Goal: Information Seeking & Learning: Learn about a topic

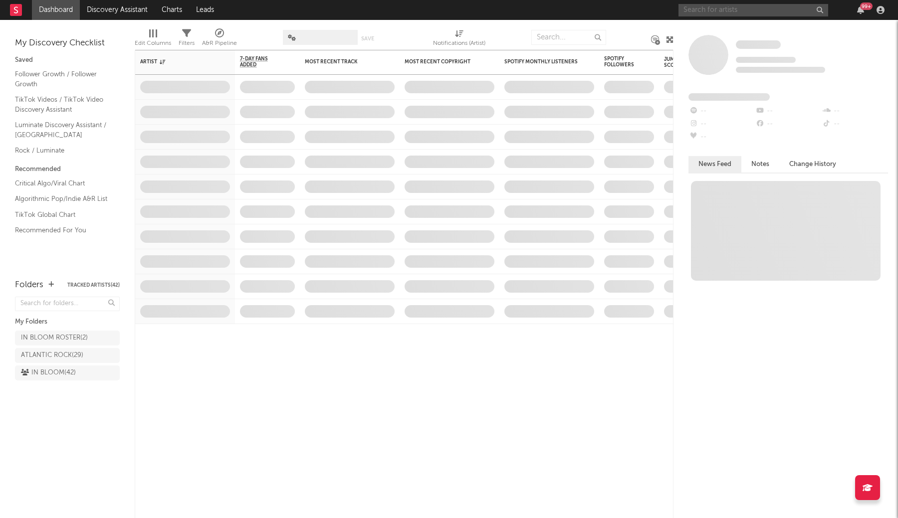
click at [758, 13] on input "text" at bounding box center [753, 10] width 150 height 12
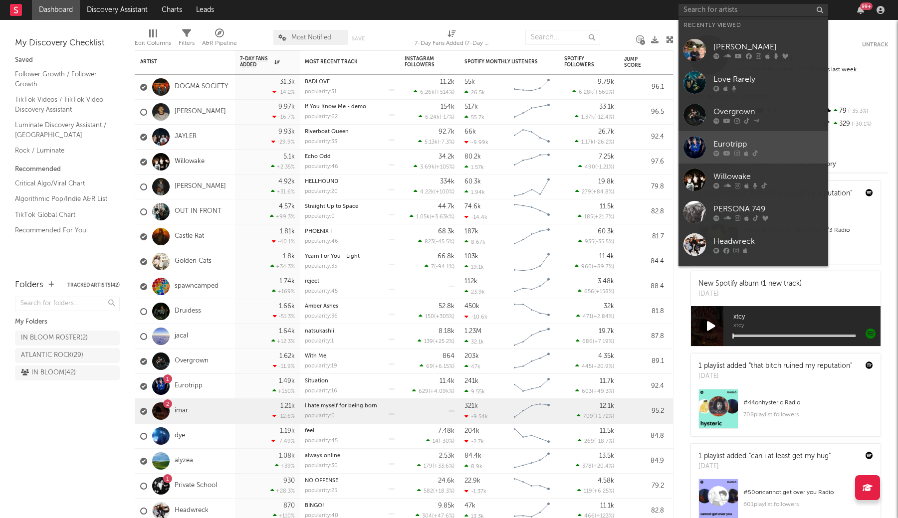
click at [754, 147] on div "Eurotripp" at bounding box center [768, 144] width 110 height 12
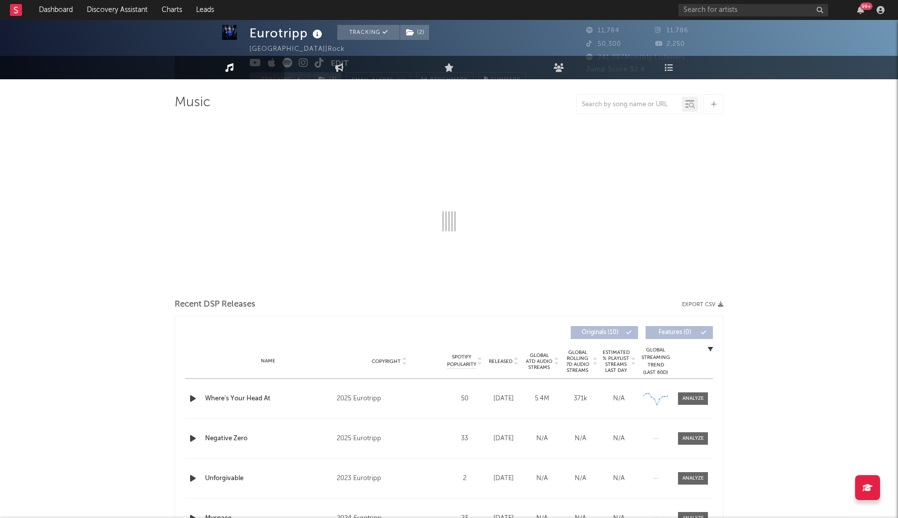
select select "1w"
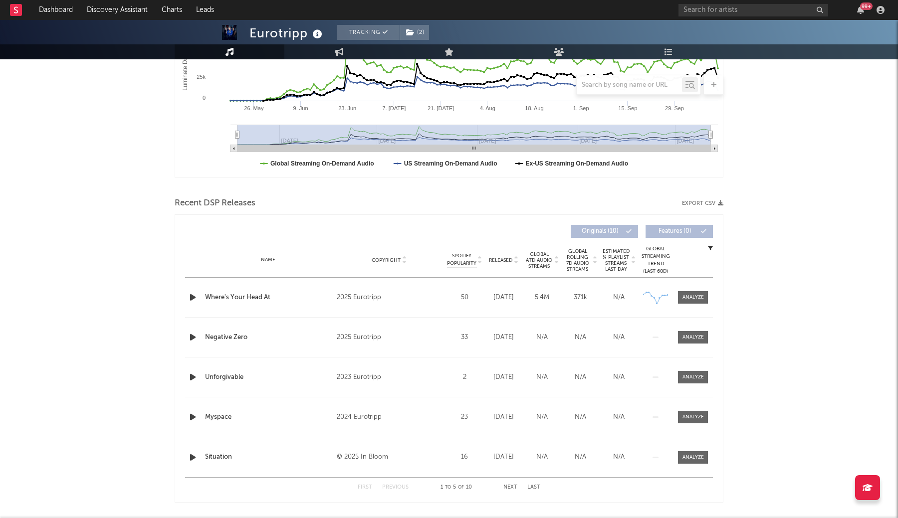
scroll to position [227, 0]
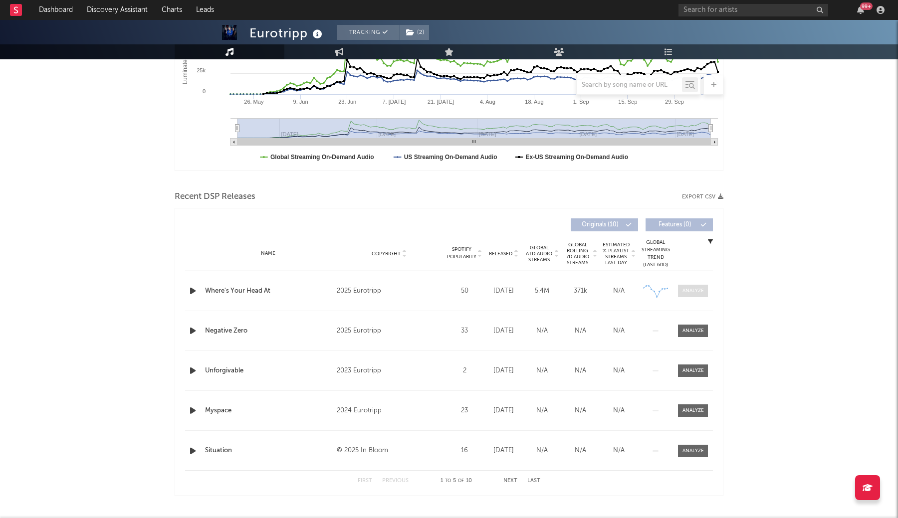
click at [687, 292] on div at bounding box center [692, 290] width 21 height 7
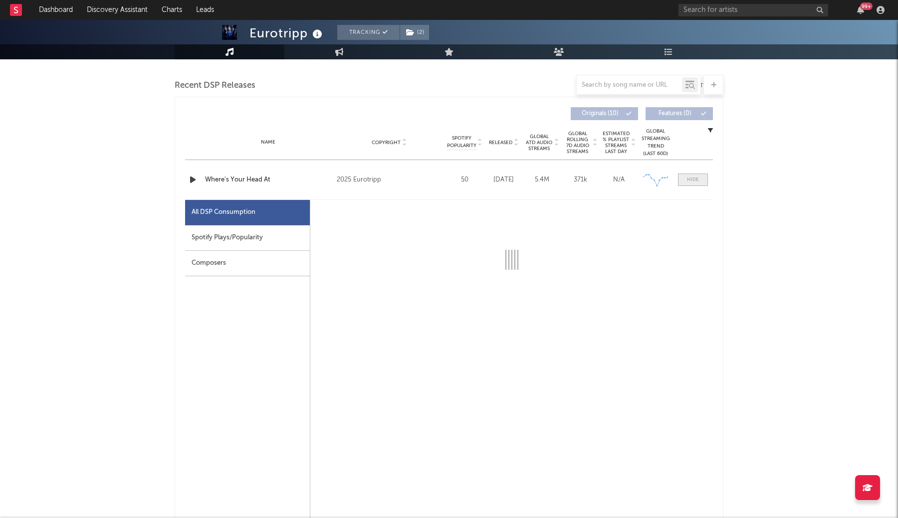
scroll to position [341, 0]
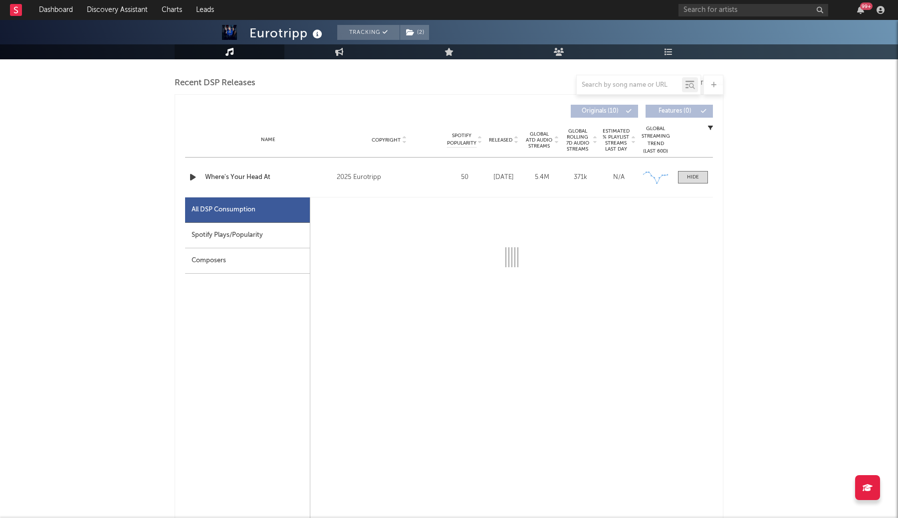
select select "1w"
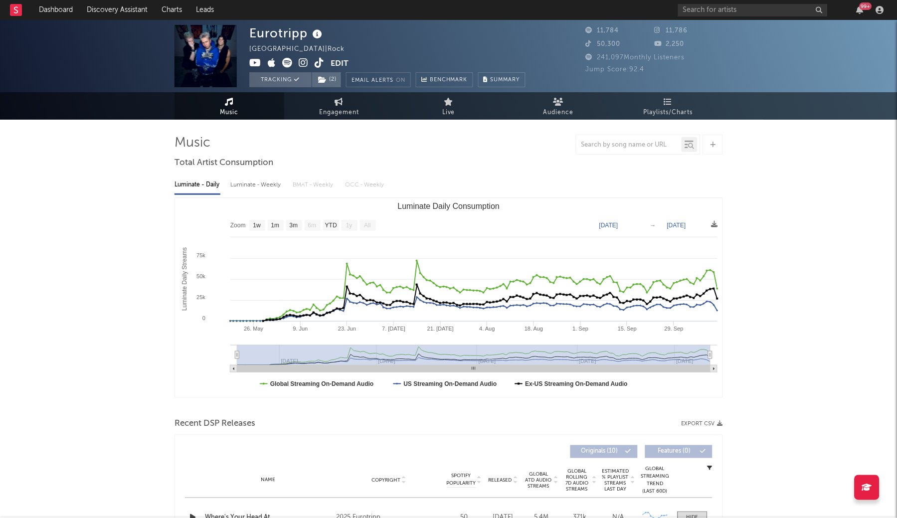
scroll to position [0, 0]
click at [643, 103] on link "Playlists/Charts" at bounding box center [669, 105] width 110 height 27
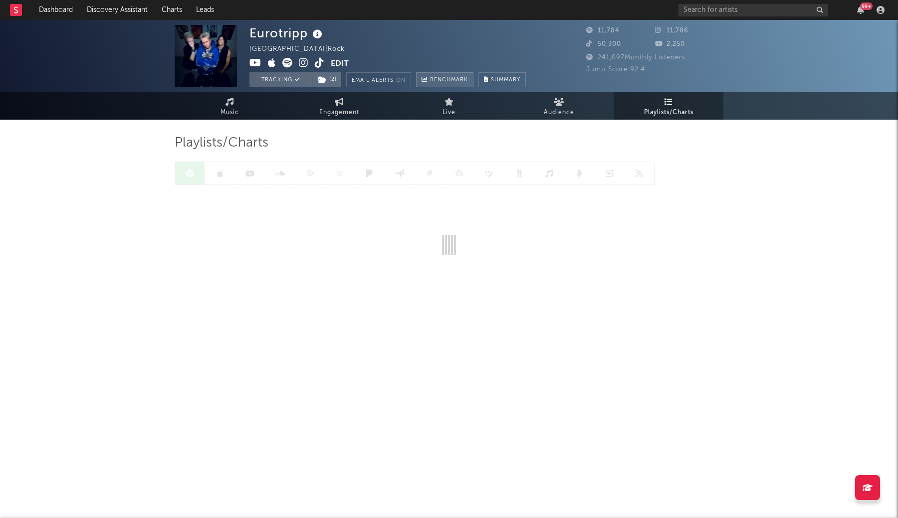
click at [457, 78] on span "Benchmark" at bounding box center [449, 80] width 38 height 12
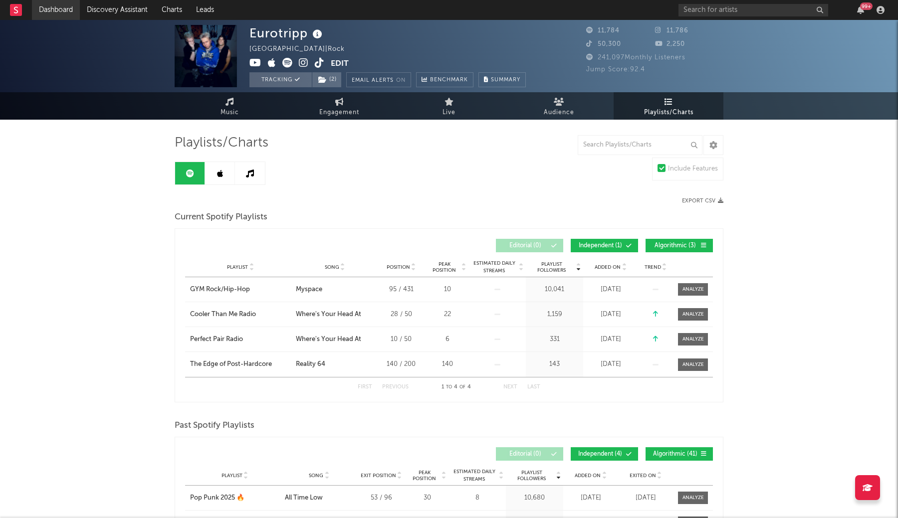
click at [54, 14] on link "Dashboard" at bounding box center [56, 10] width 48 height 20
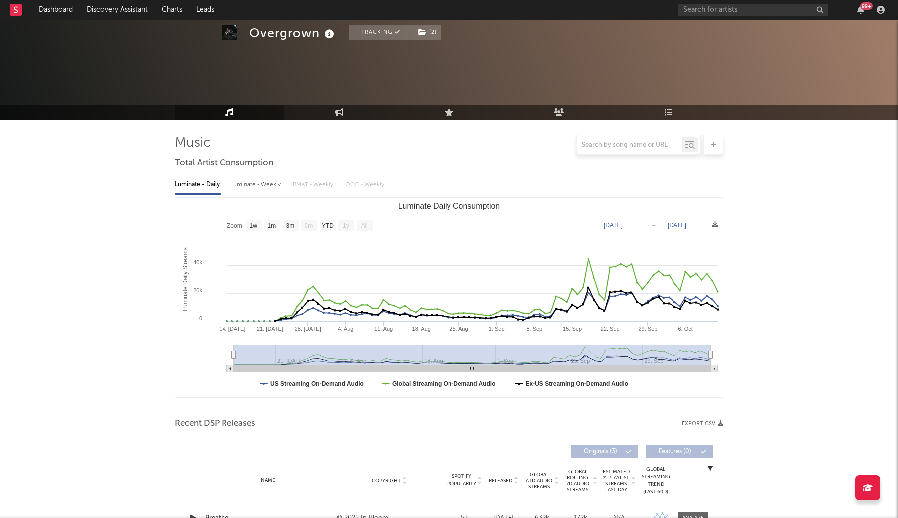
select select "1w"
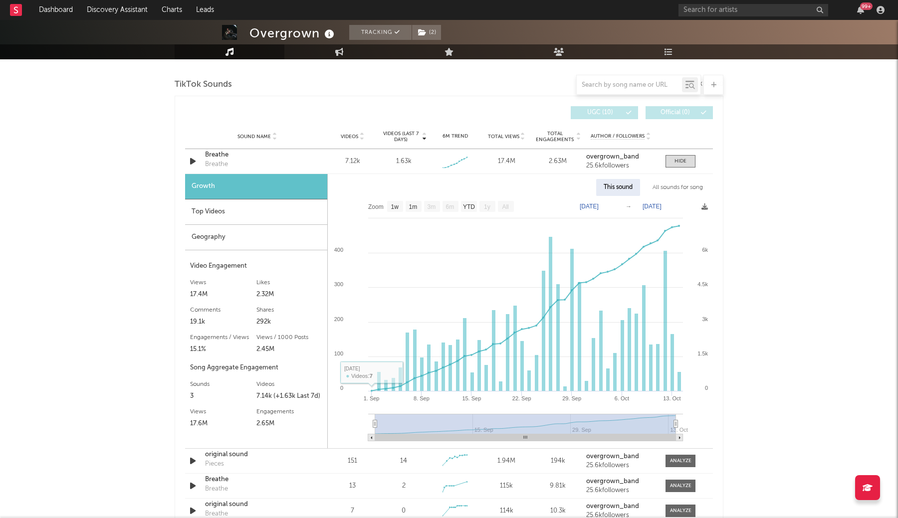
click at [299, 226] on div "Geography" at bounding box center [256, 237] width 142 height 25
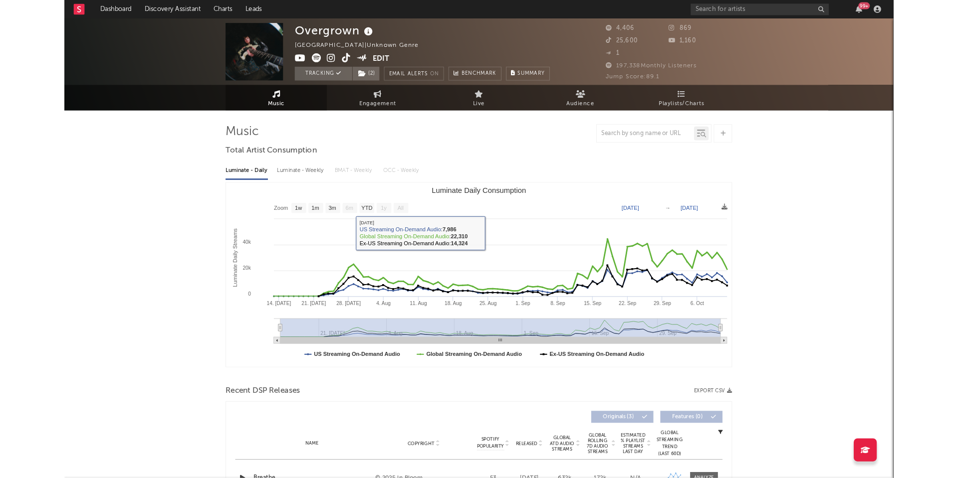
scroll to position [0, 0]
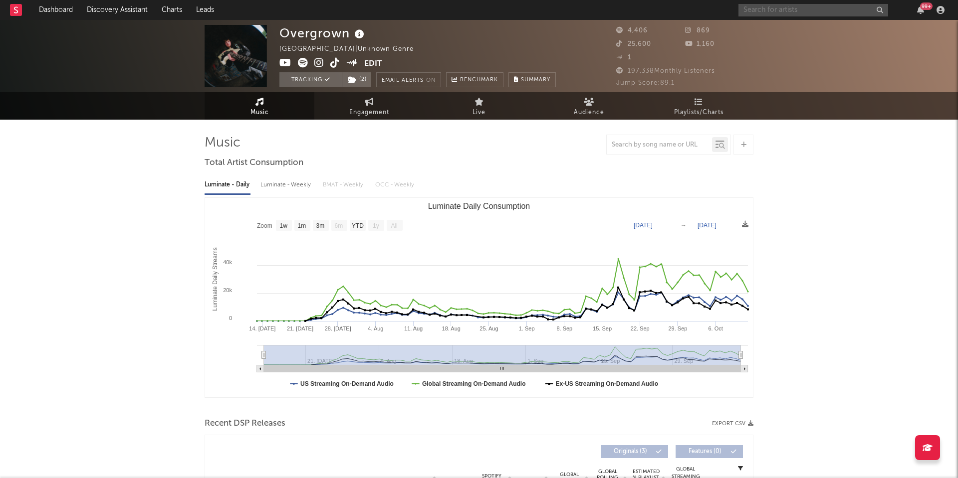
click at [776, 10] on input "text" at bounding box center [813, 10] width 150 height 12
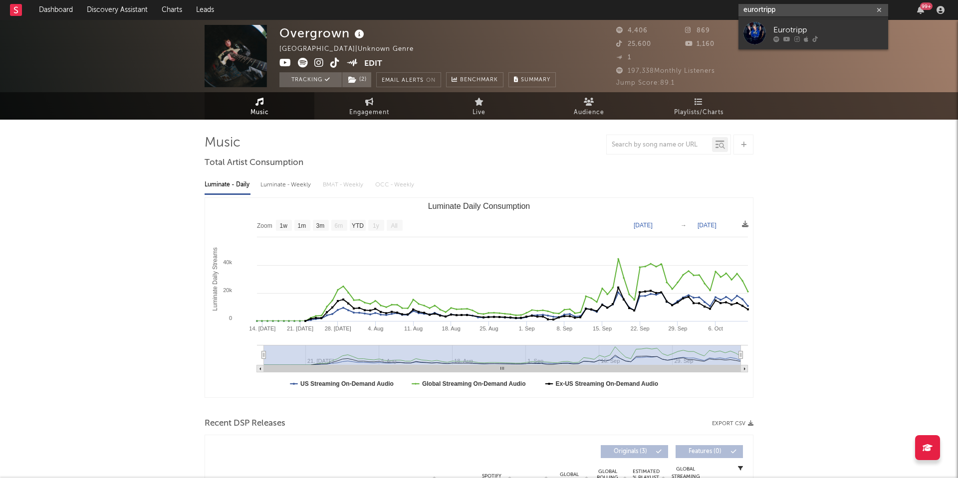
click at [761, 10] on input "eurortripp" at bounding box center [813, 10] width 150 height 12
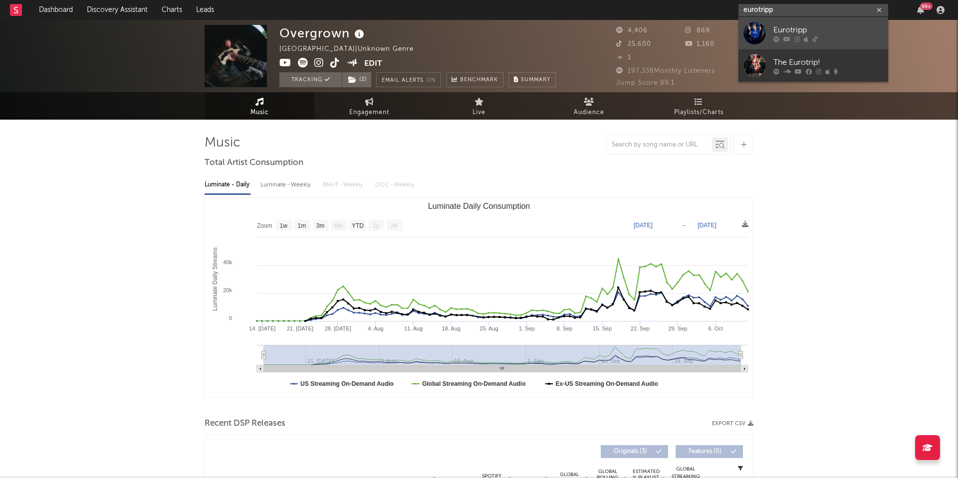
type input "eurotripp"
click at [770, 24] on link "Eurotripp" at bounding box center [813, 33] width 150 height 32
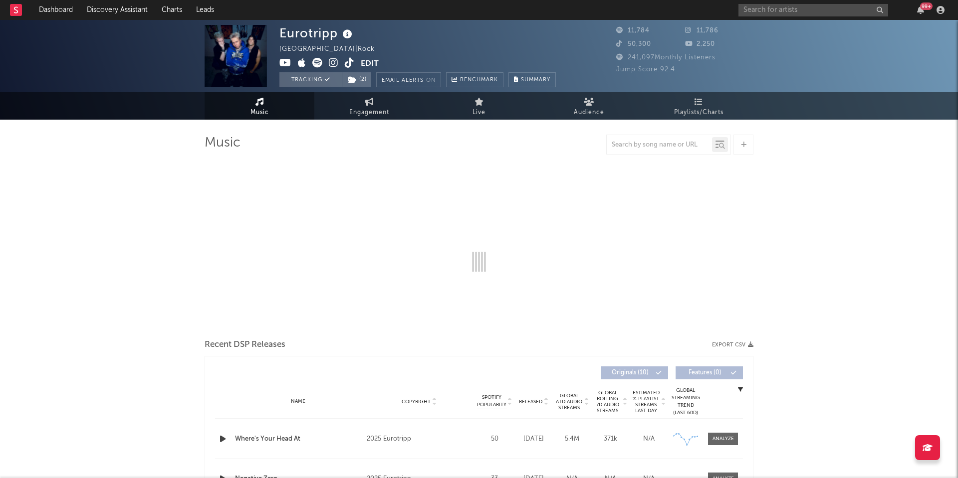
select select "1w"
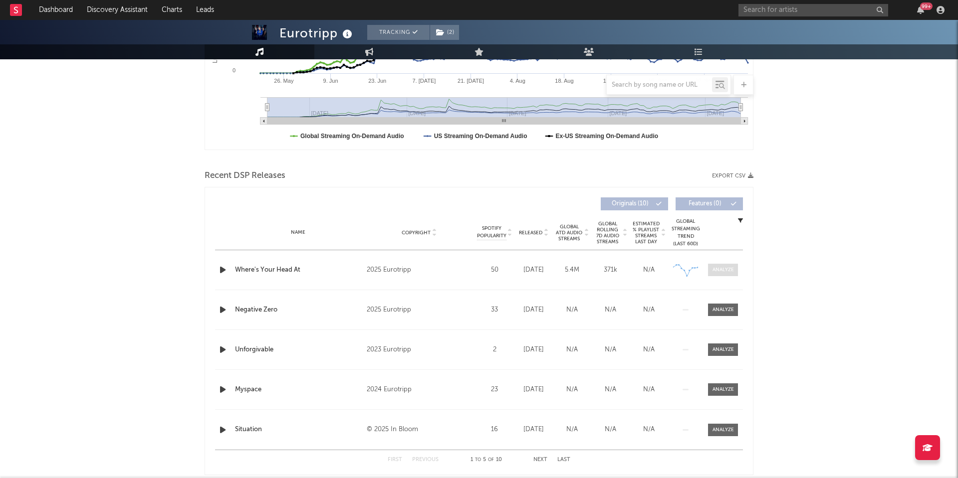
click at [732, 275] on span at bounding box center [723, 270] width 30 height 12
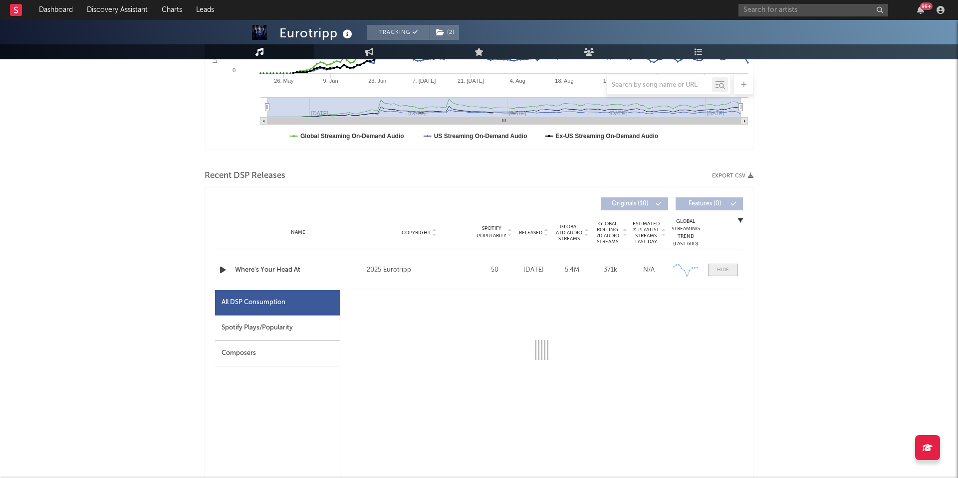
scroll to position [423, 0]
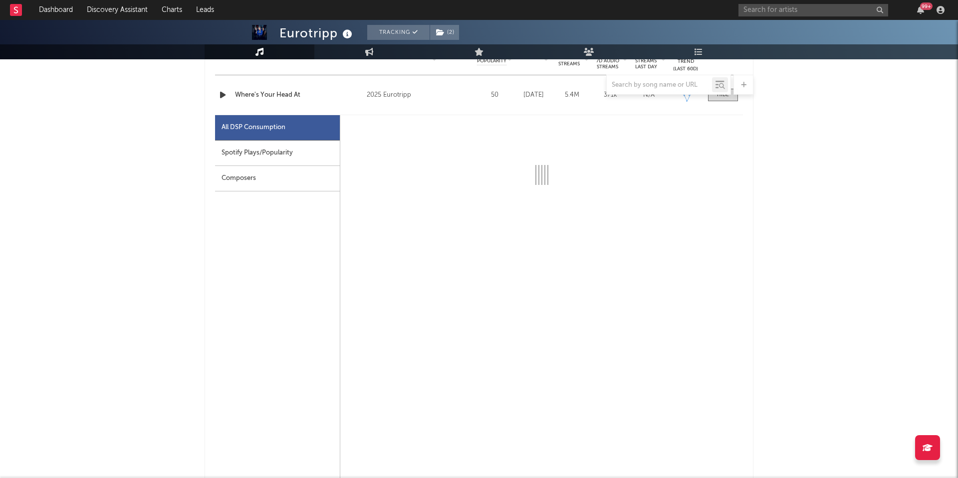
select select "1w"
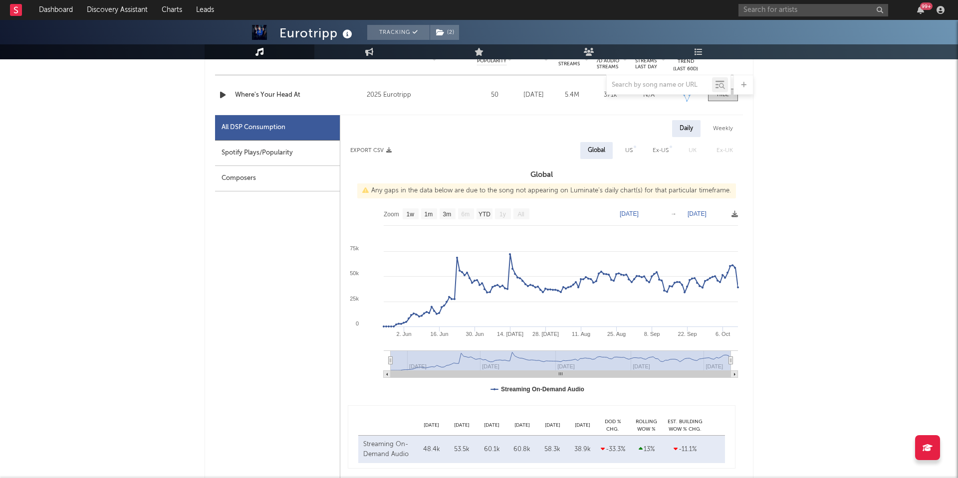
click at [789, 13] on input "text" at bounding box center [813, 10] width 150 height 12
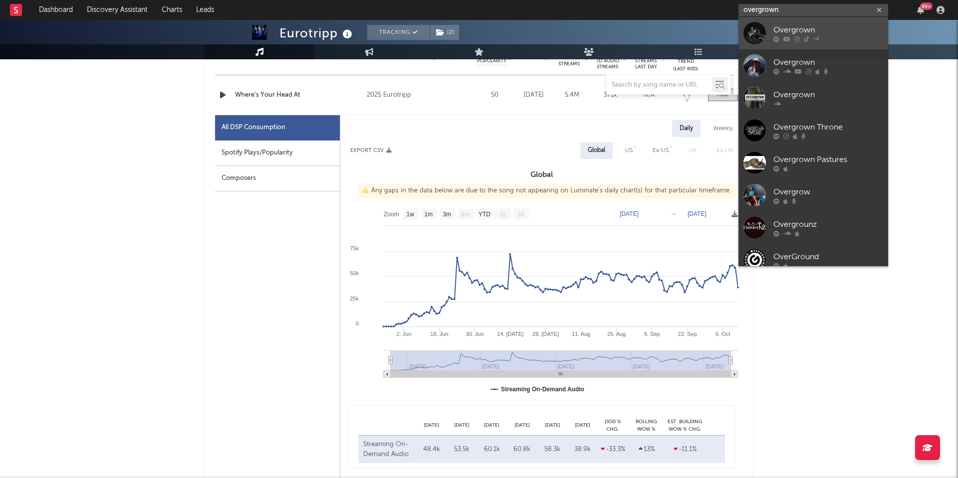
type input "overgrown"
click at [792, 40] on div at bounding box center [828, 39] width 110 height 6
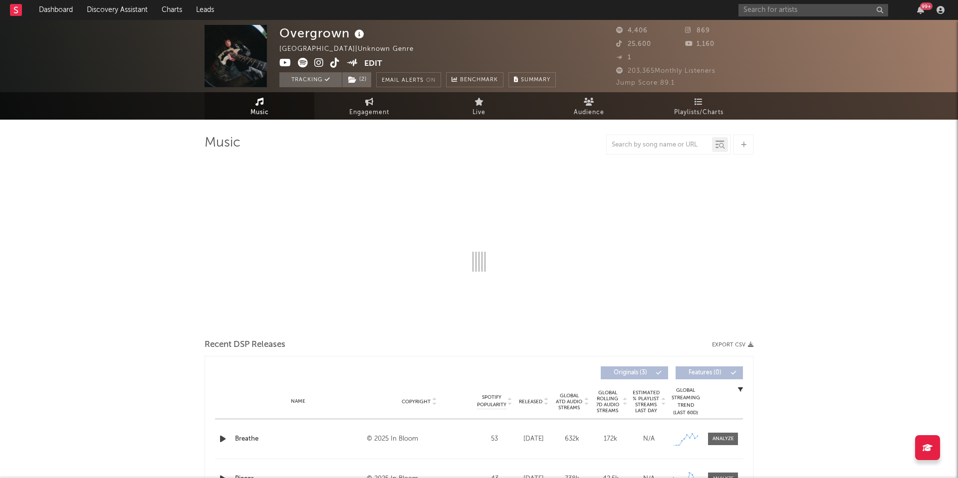
select select "1w"
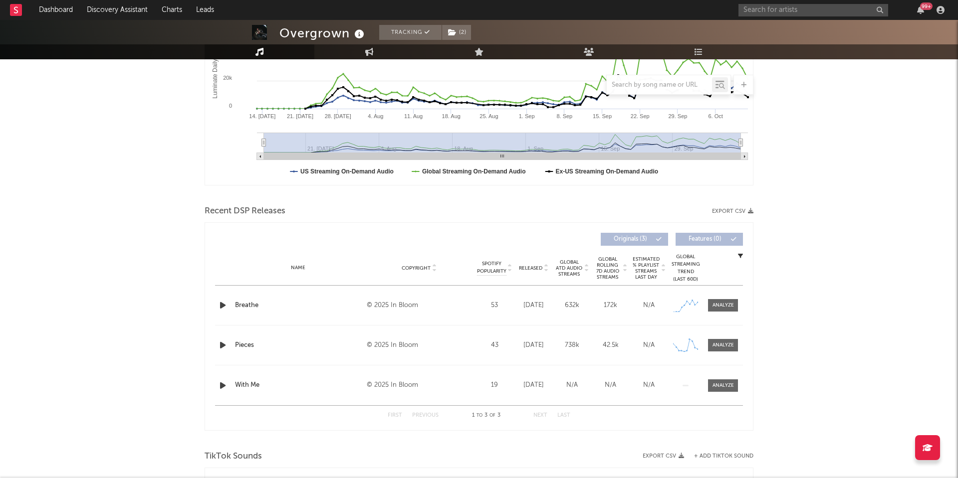
scroll to position [237, 0]
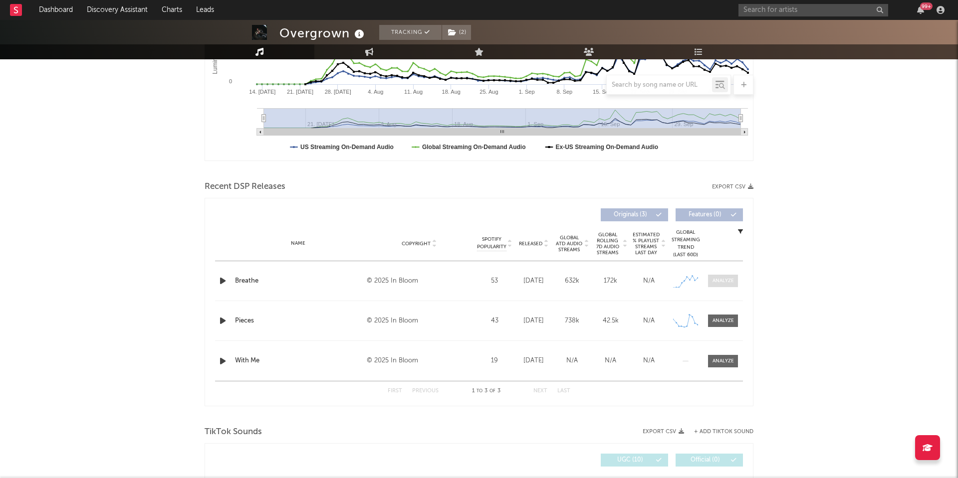
click at [717, 280] on div at bounding box center [722, 280] width 21 height 7
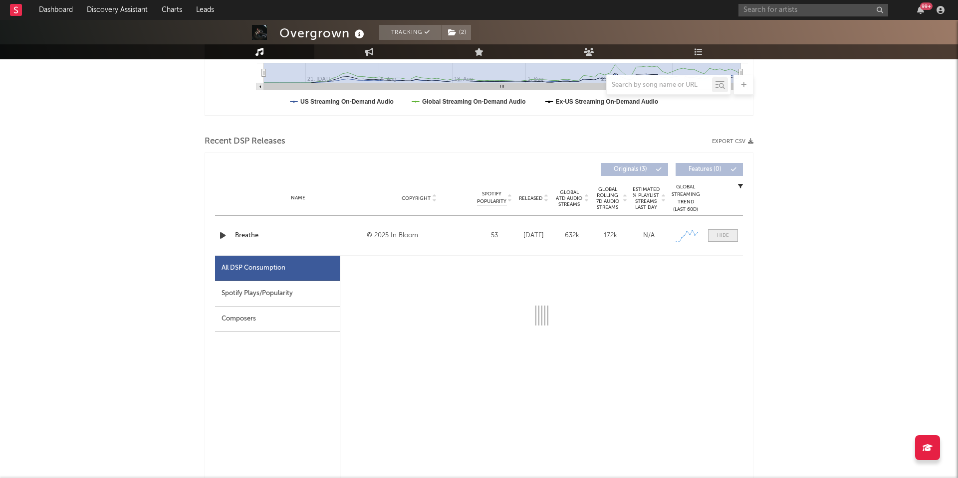
scroll to position [301, 0]
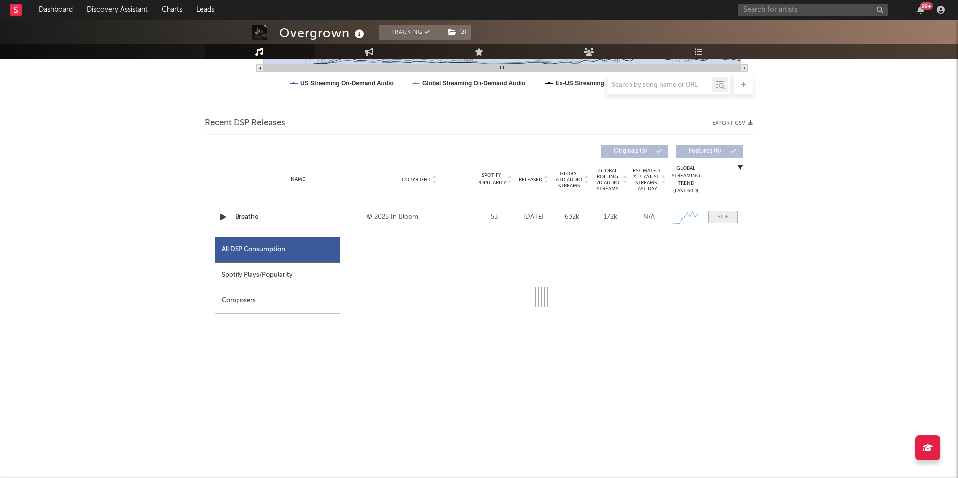
select select "1w"
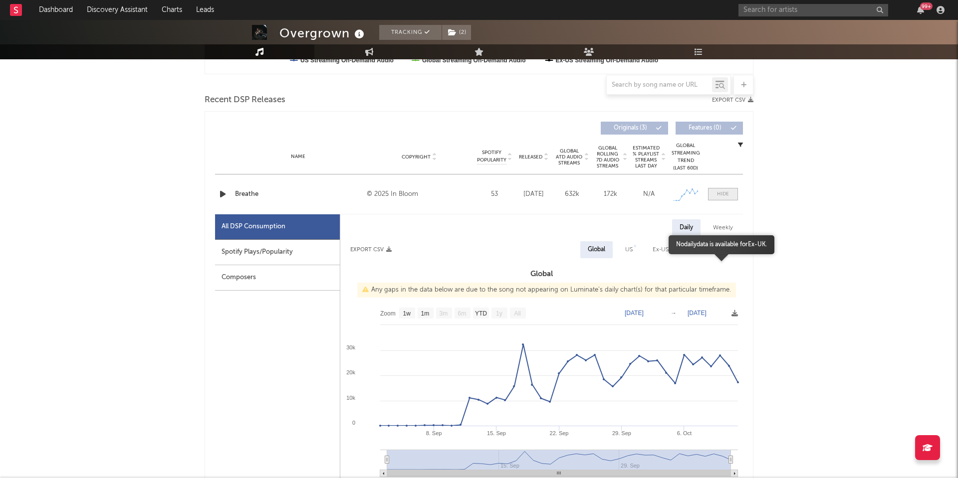
scroll to position [325, 0]
click at [725, 194] on div at bounding box center [723, 193] width 12 height 7
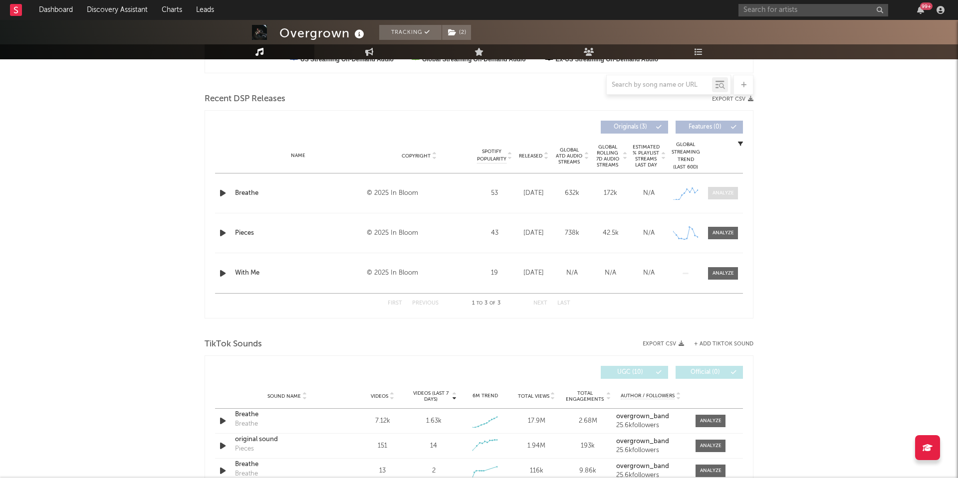
scroll to position [393, 0]
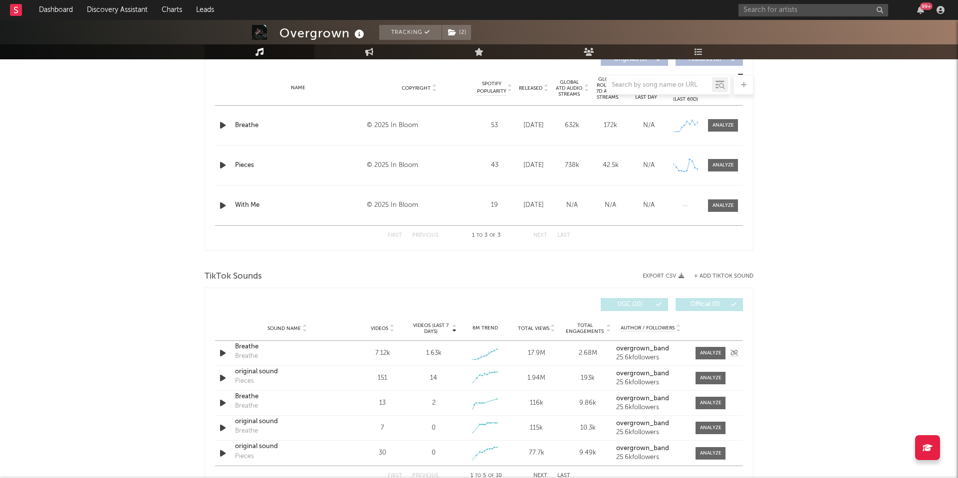
click at [706, 347] on div "Sound Name Breathe Breathe Videos 7.12k Videos (last 7 days) 1.63k Weekly Growt…" at bounding box center [479, 353] width 528 height 24
click at [707, 352] on div at bounding box center [710, 353] width 21 height 7
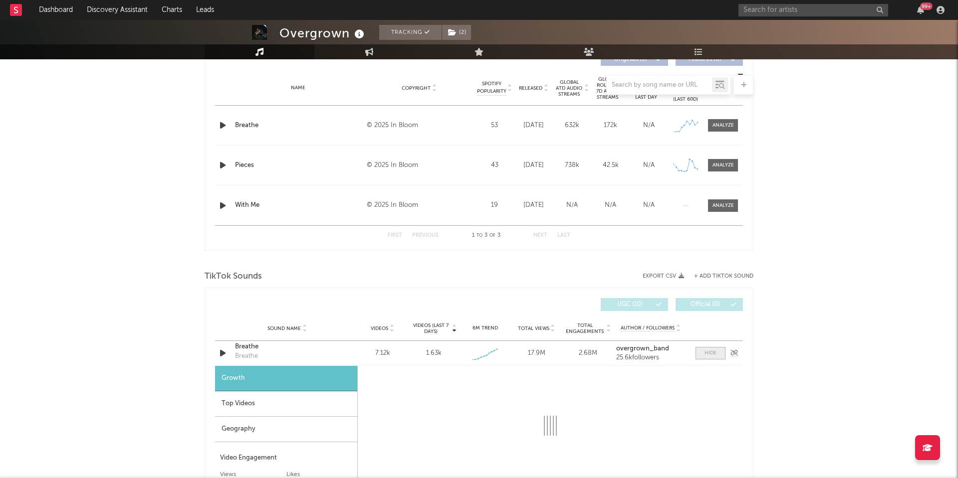
select select "1w"
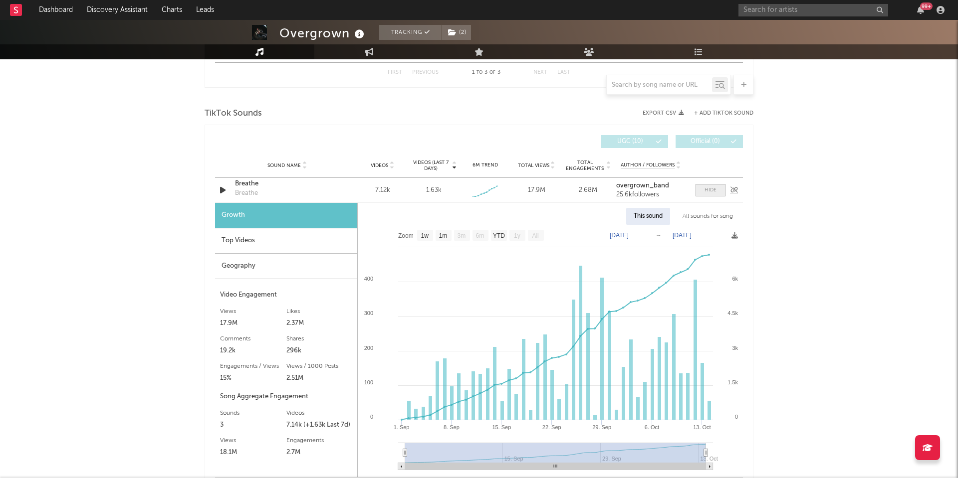
scroll to position [556, 0]
click at [693, 218] on div "All sounds for song" at bounding box center [707, 216] width 65 height 17
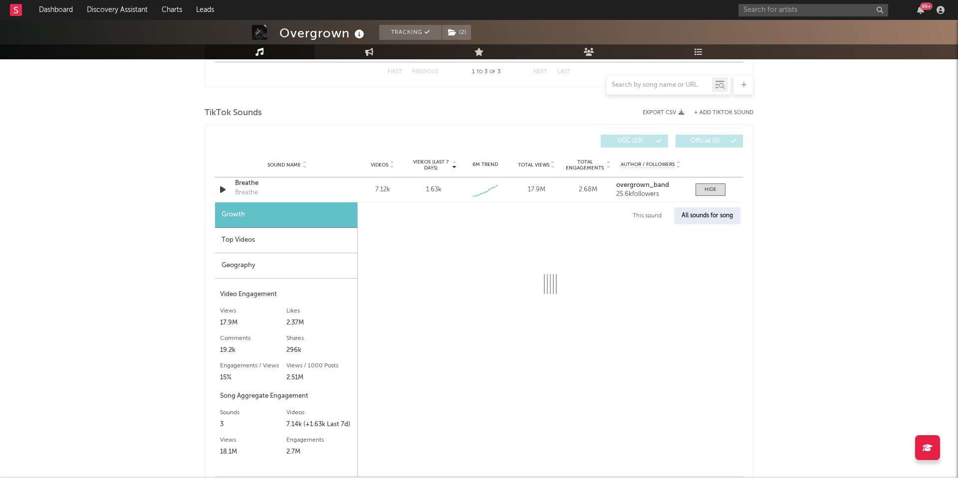
select select "1w"
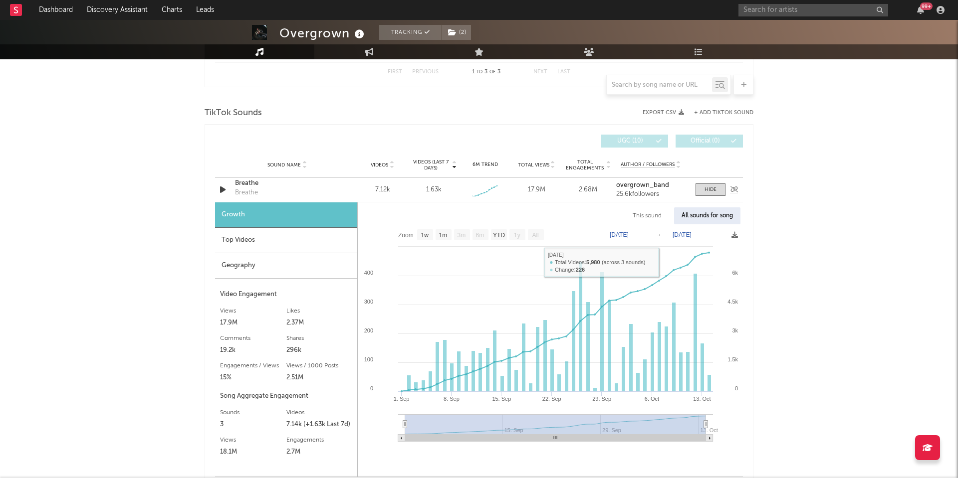
click at [251, 182] on div "Breathe" at bounding box center [287, 184] width 104 height 10
click at [774, 8] on input "text" at bounding box center [813, 10] width 150 height 12
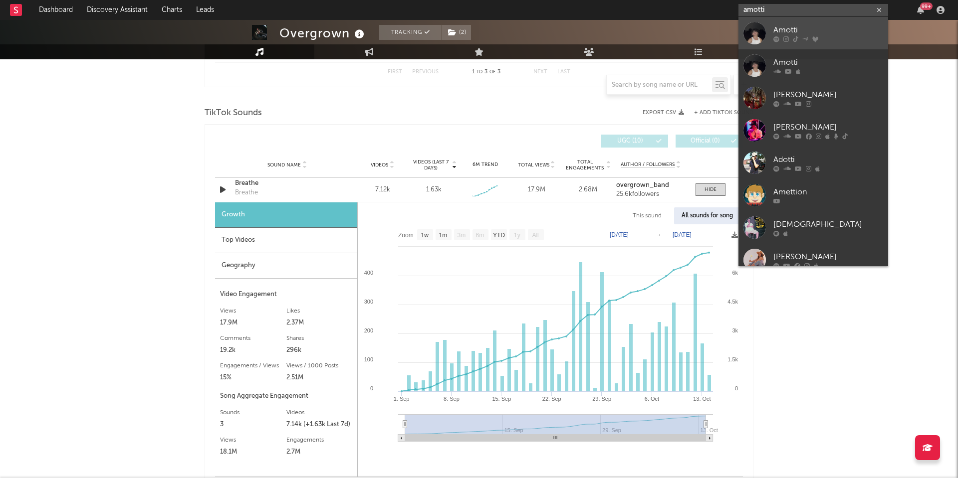
type input "amotti"
click at [781, 35] on div "Amotti" at bounding box center [828, 30] width 110 height 12
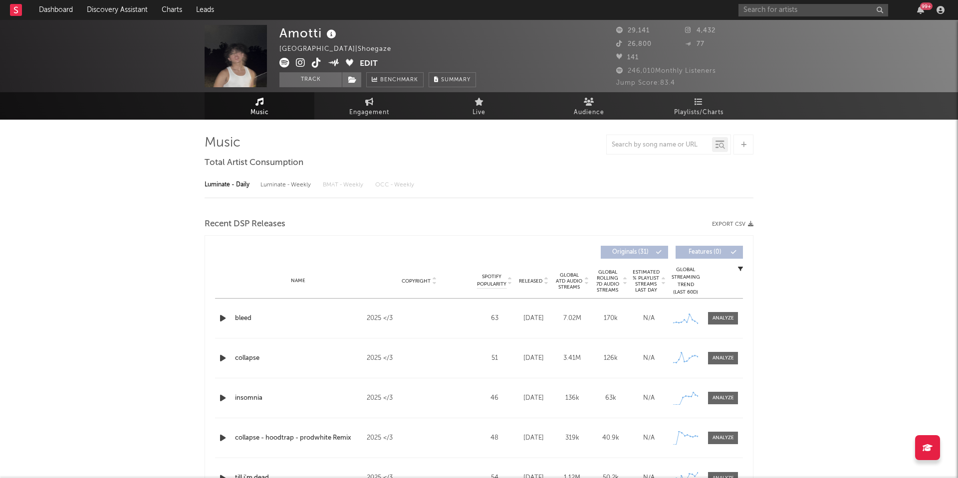
select select "6m"
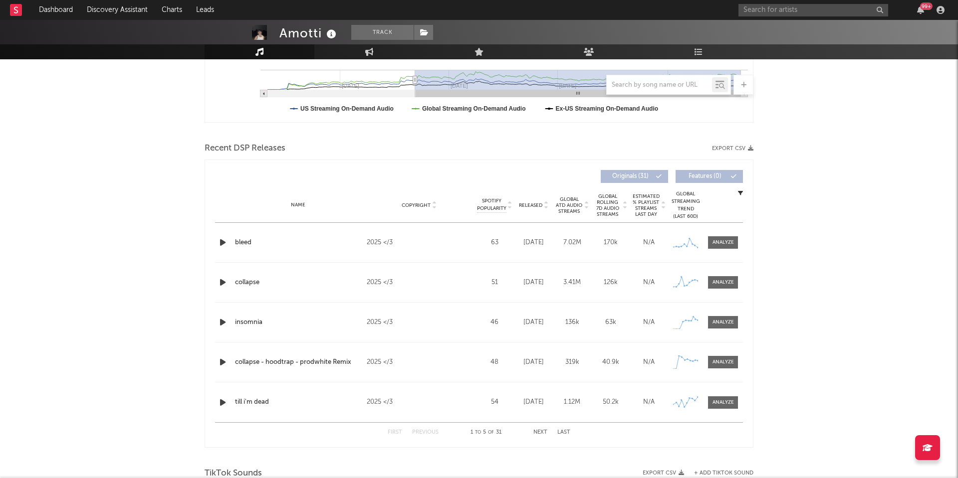
scroll to position [307, 0]
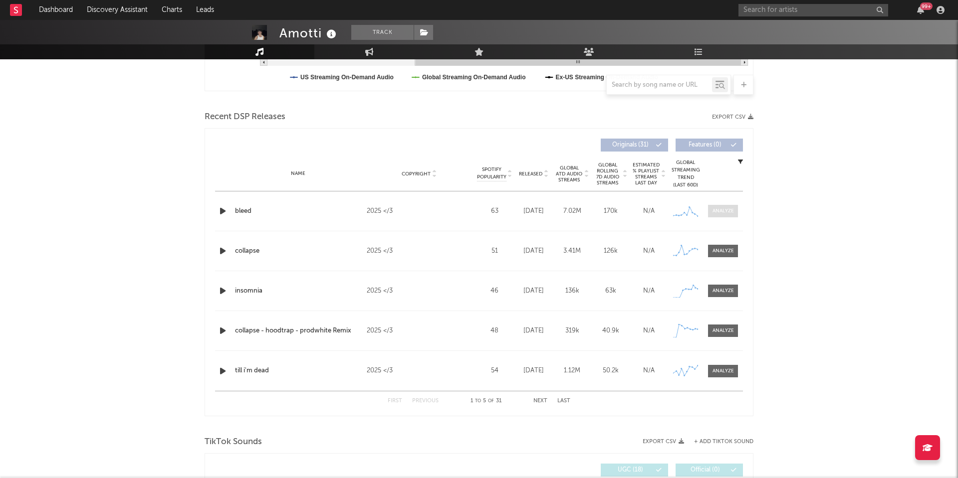
click at [722, 211] on div at bounding box center [722, 211] width 21 height 7
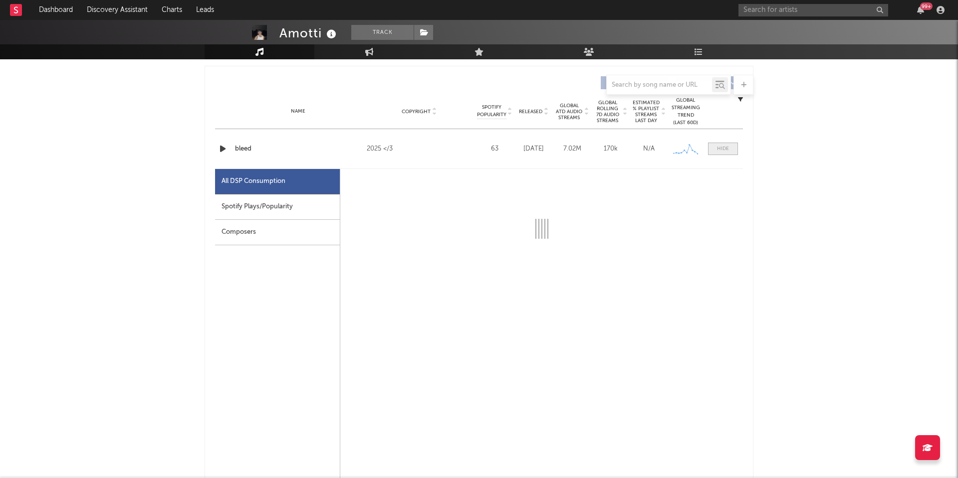
scroll to position [386, 0]
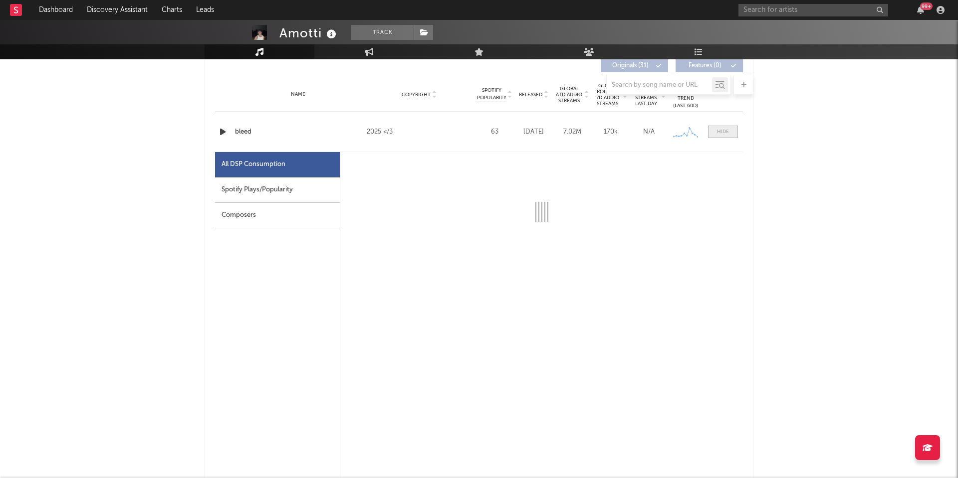
select select "6m"
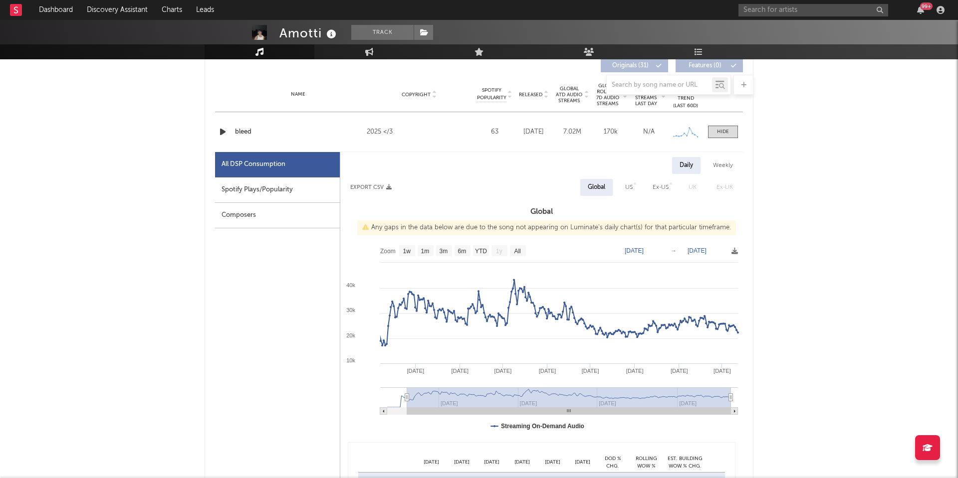
type input "2025-01-21"
drag, startPoint x: 494, startPoint y: 398, endPoint x: 389, endPoint y: 398, distance: 105.3
click at [405, 398] on icon at bounding box center [407, 397] width 4 height 7
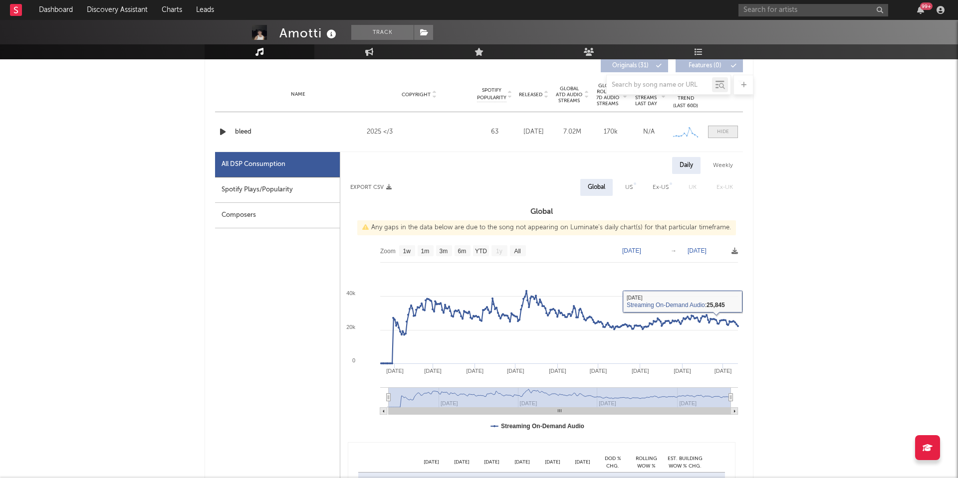
click at [720, 132] on div at bounding box center [723, 131] width 12 height 7
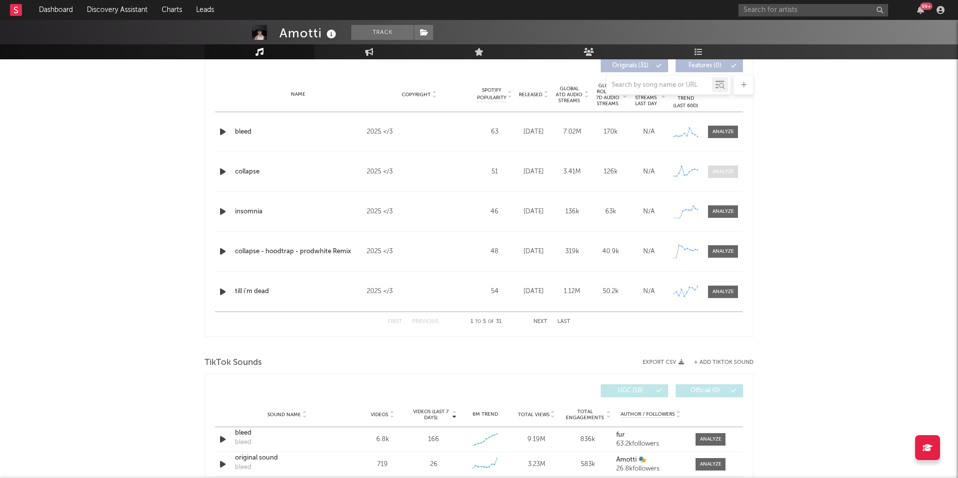
click at [722, 171] on div at bounding box center [722, 171] width 21 height 7
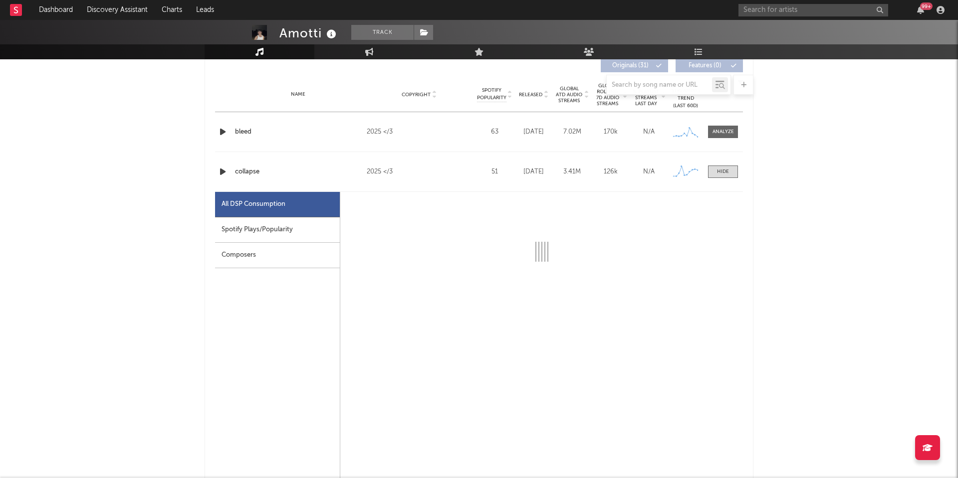
select select "6m"
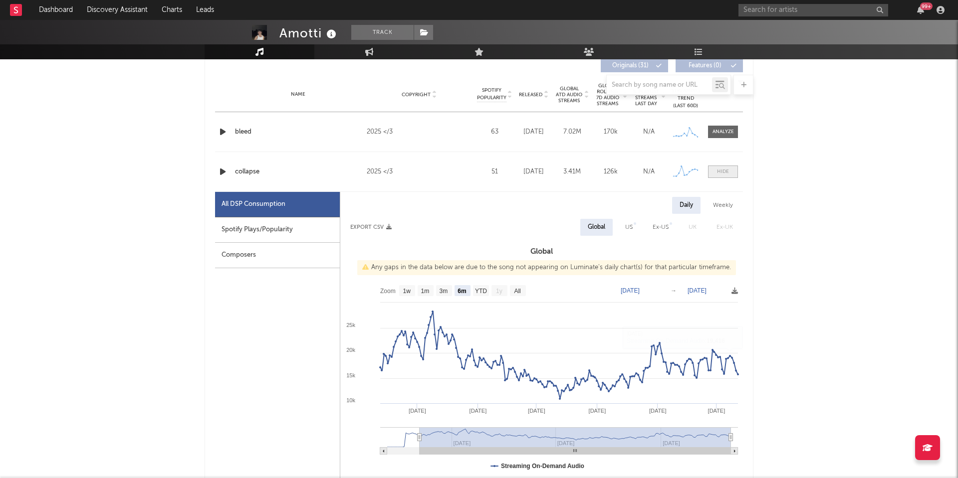
click at [718, 174] on div at bounding box center [723, 171] width 12 height 7
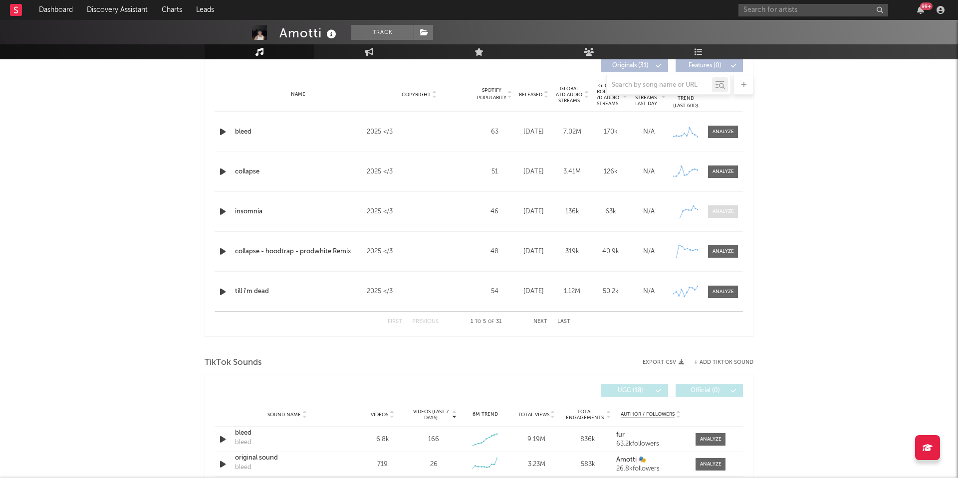
click at [721, 213] on div at bounding box center [722, 211] width 21 height 7
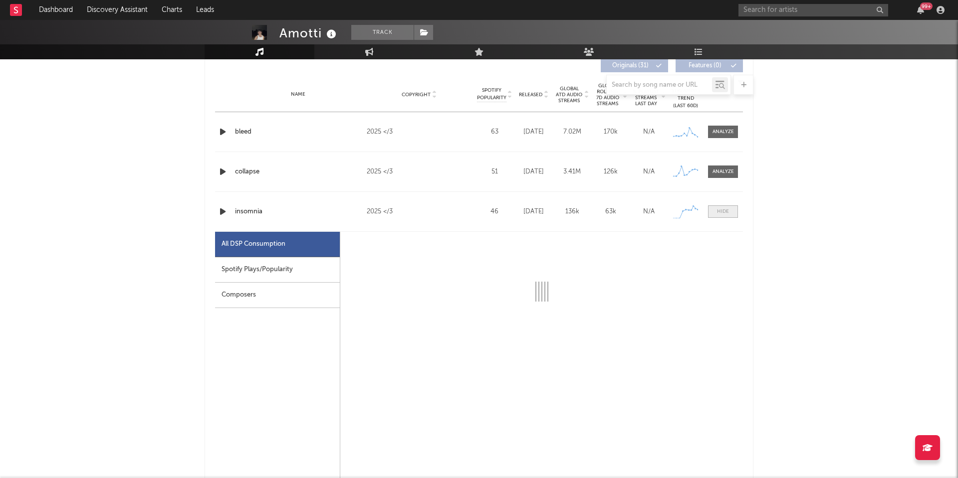
select select "1w"
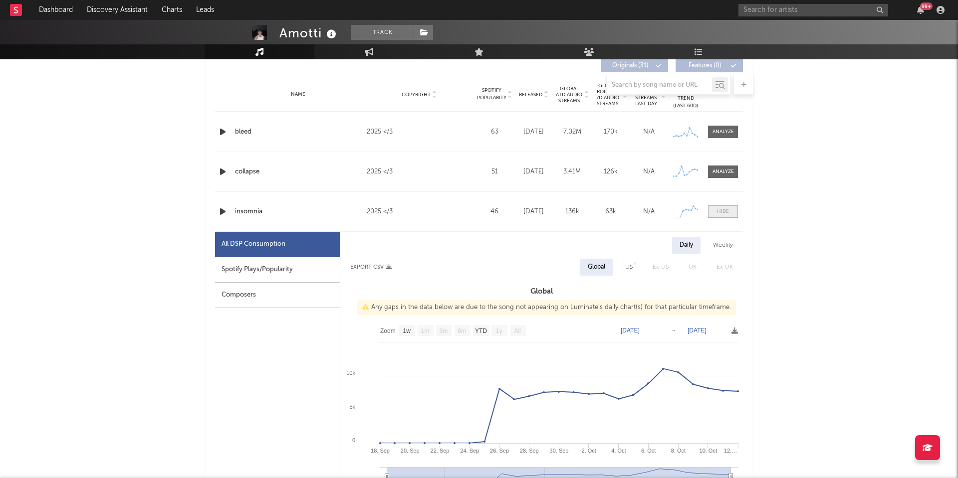
click at [721, 213] on div at bounding box center [723, 211] width 12 height 7
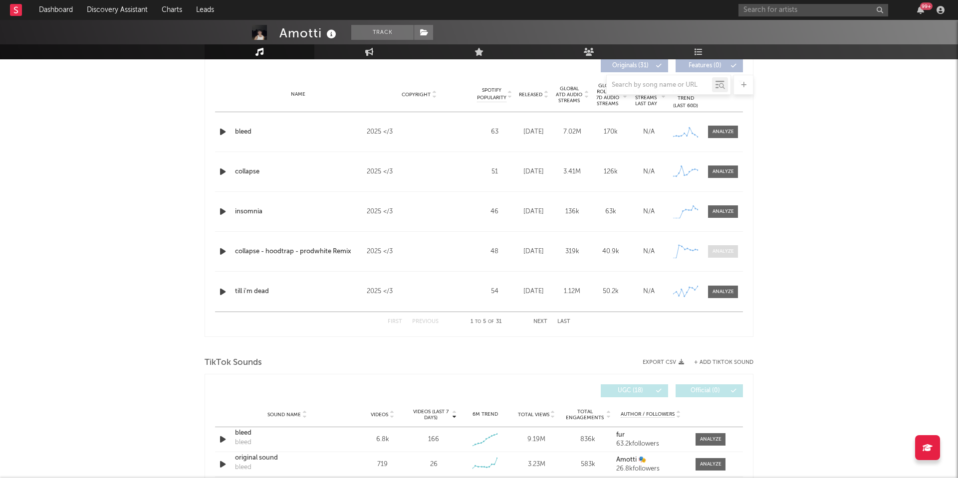
click at [720, 250] on div at bounding box center [722, 251] width 21 height 7
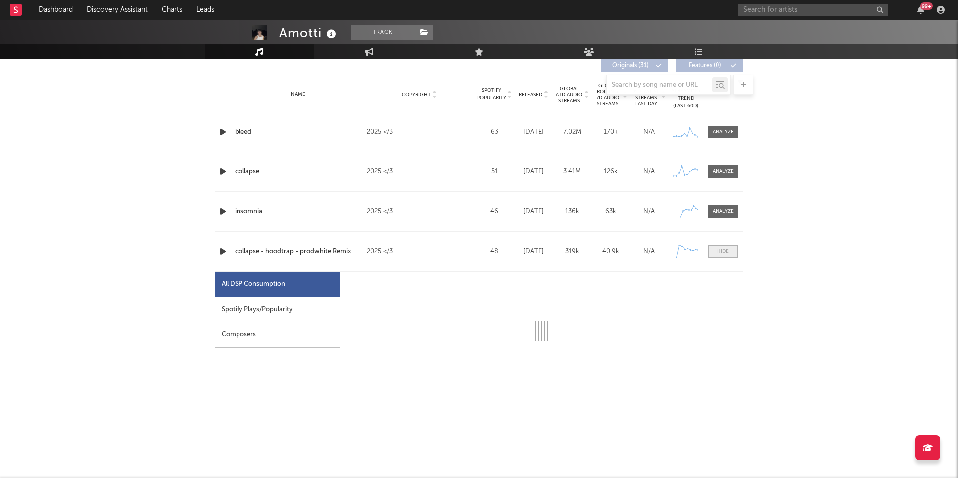
click at [720, 250] on div at bounding box center [723, 251] width 12 height 7
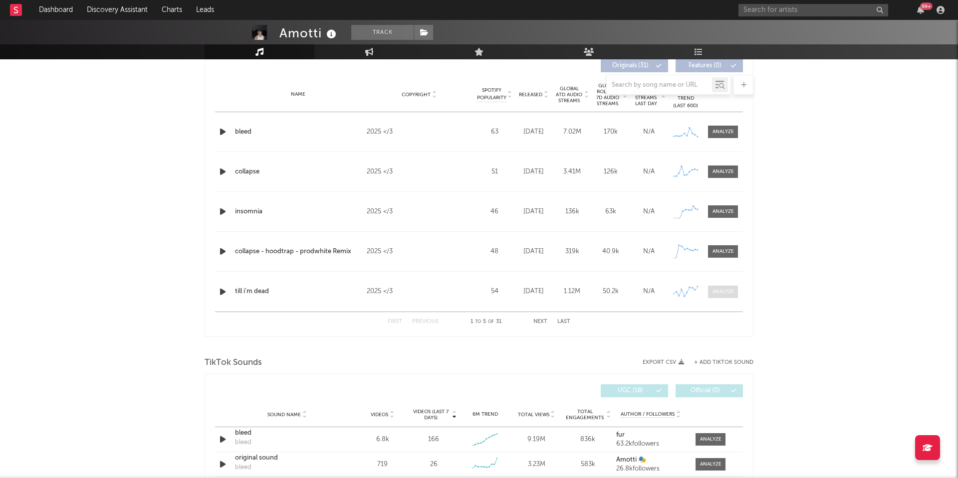
click at [715, 295] on div at bounding box center [722, 291] width 21 height 7
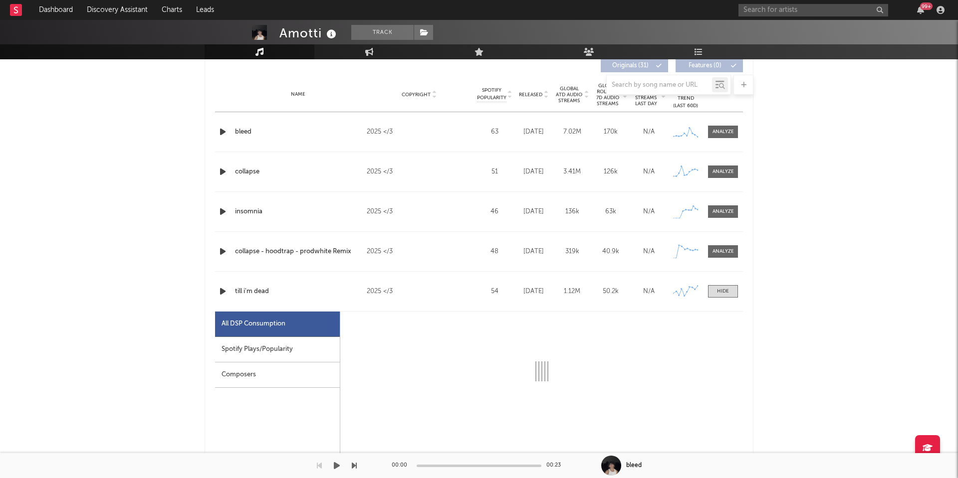
select select "1w"
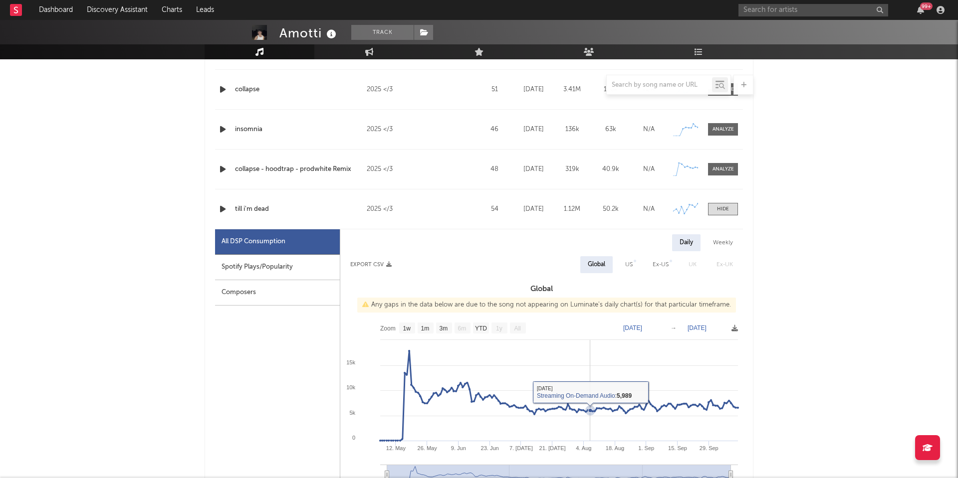
scroll to position [466, 0]
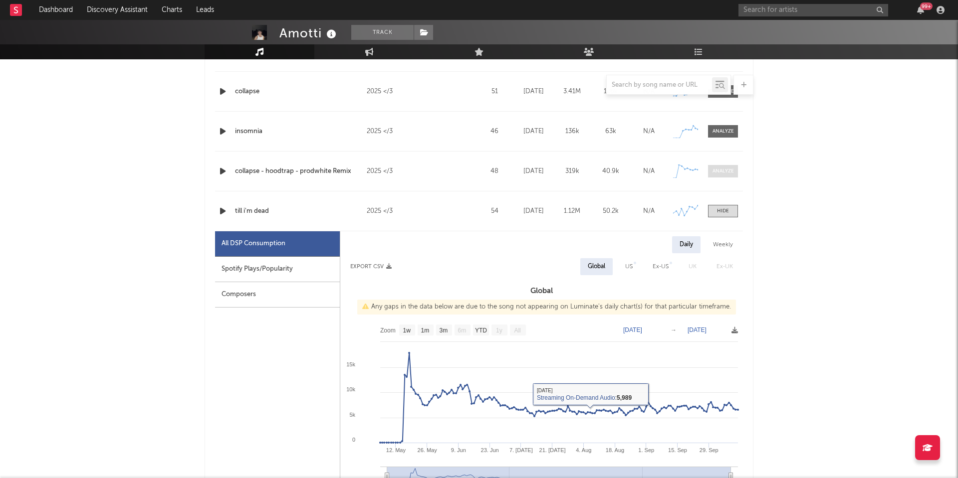
click at [725, 175] on div at bounding box center [722, 171] width 21 height 7
select select "1w"
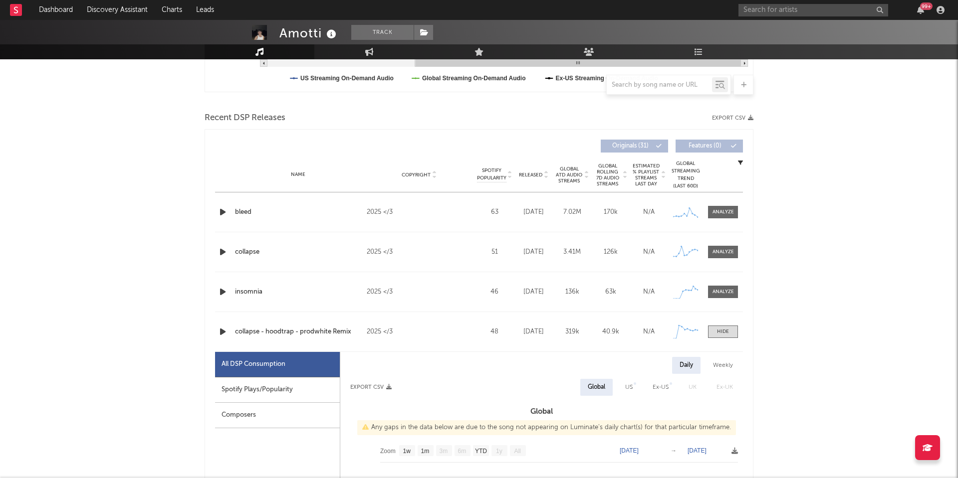
scroll to position [382, 0]
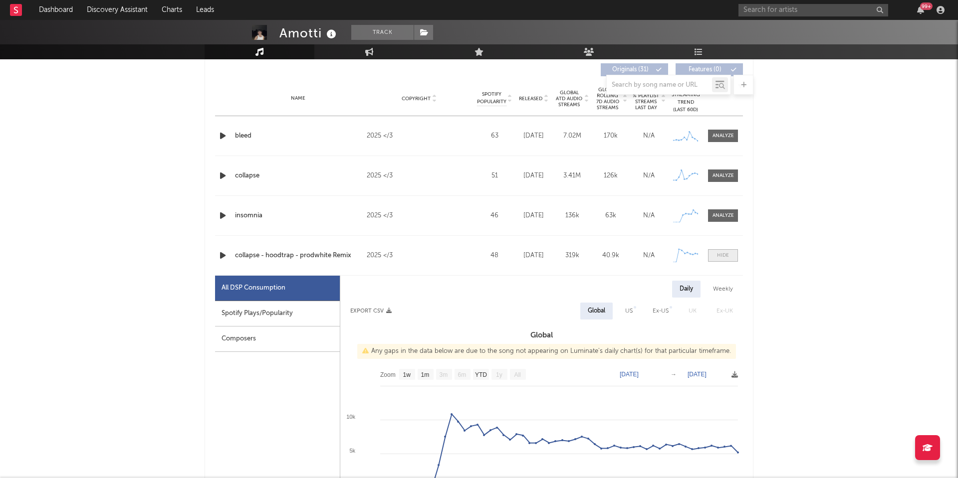
click at [718, 258] on div at bounding box center [723, 255] width 12 height 7
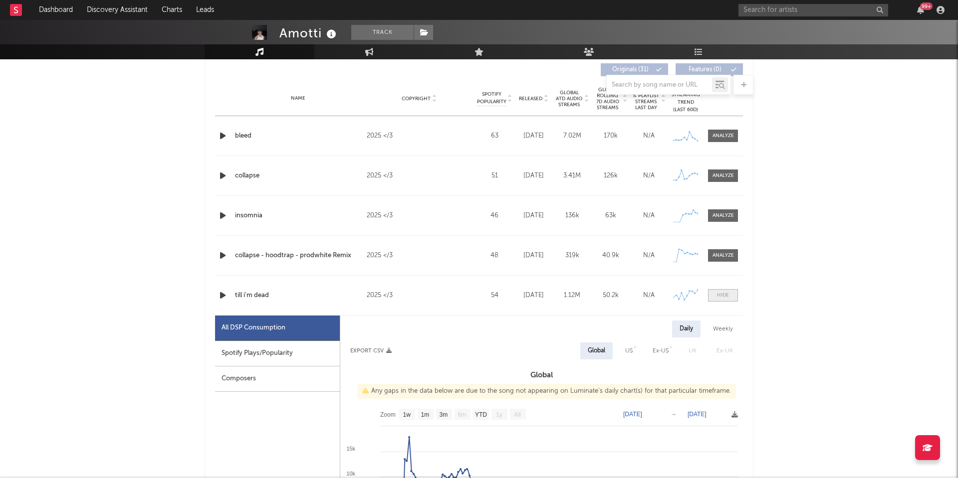
click at [716, 294] on span at bounding box center [723, 295] width 30 height 12
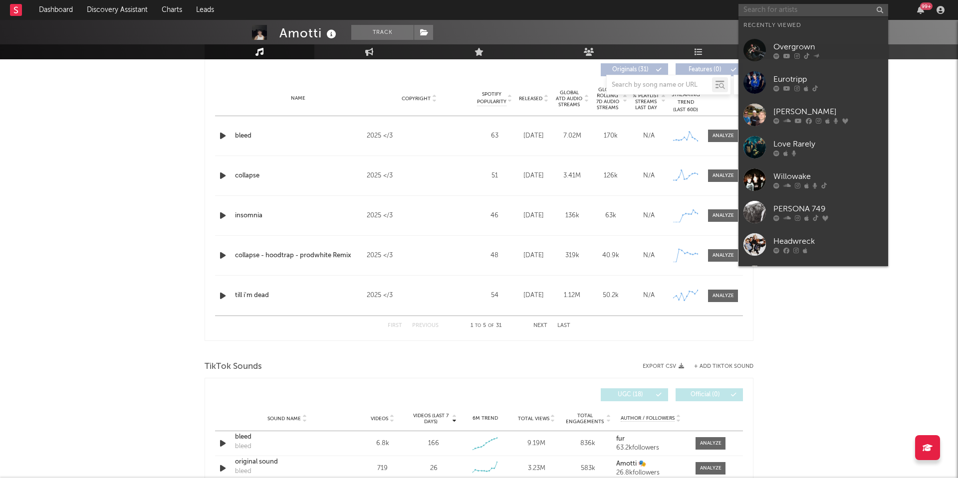
click at [767, 13] on input "text" at bounding box center [813, 10] width 150 height 12
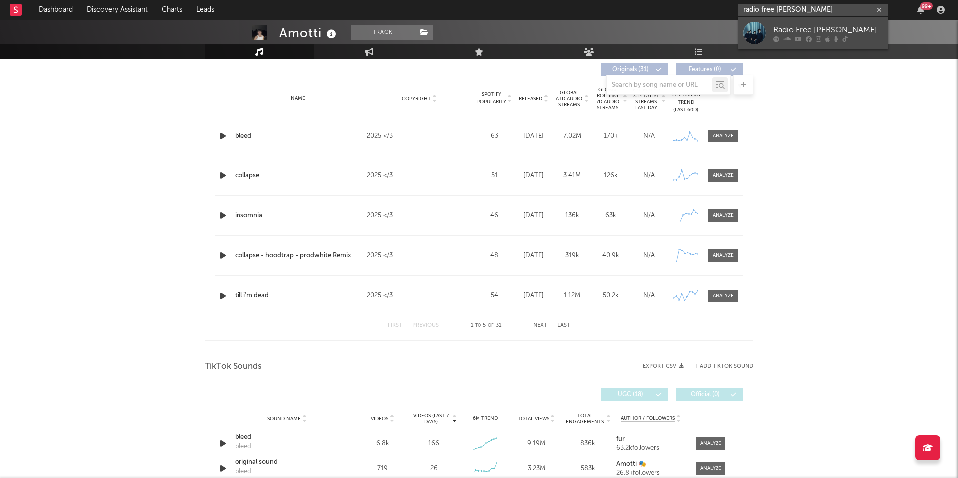
type input "radio free alice"
click at [785, 30] on div "Radio Free Alice" at bounding box center [828, 30] width 110 height 12
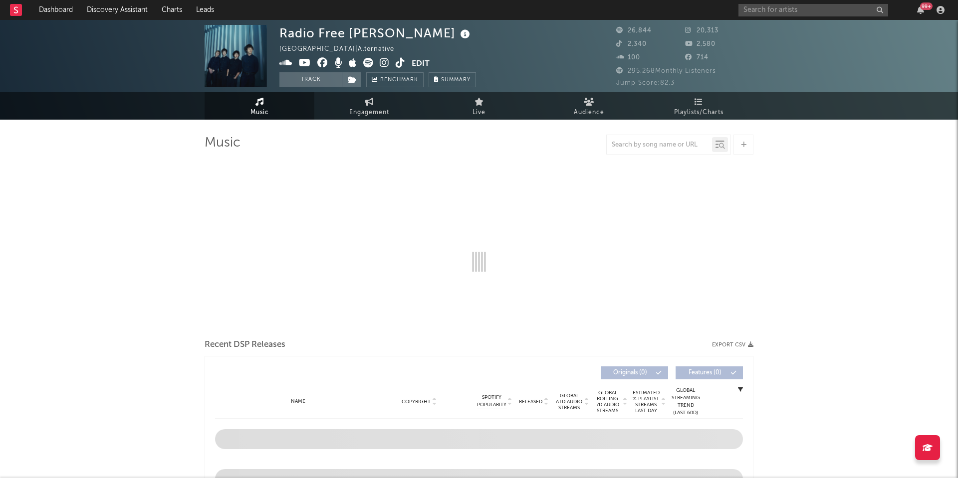
select select "6m"
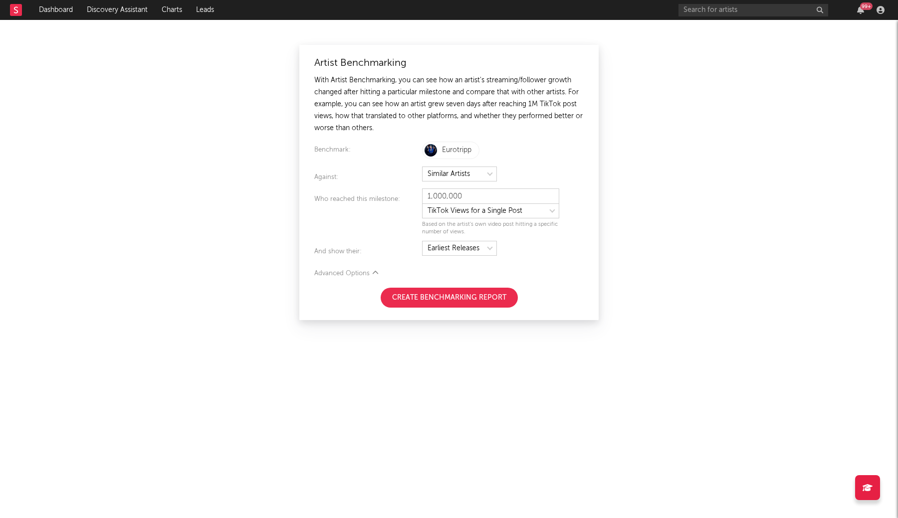
click at [369, 271] on div "Advanced Options" at bounding box center [448, 274] width 269 height 12
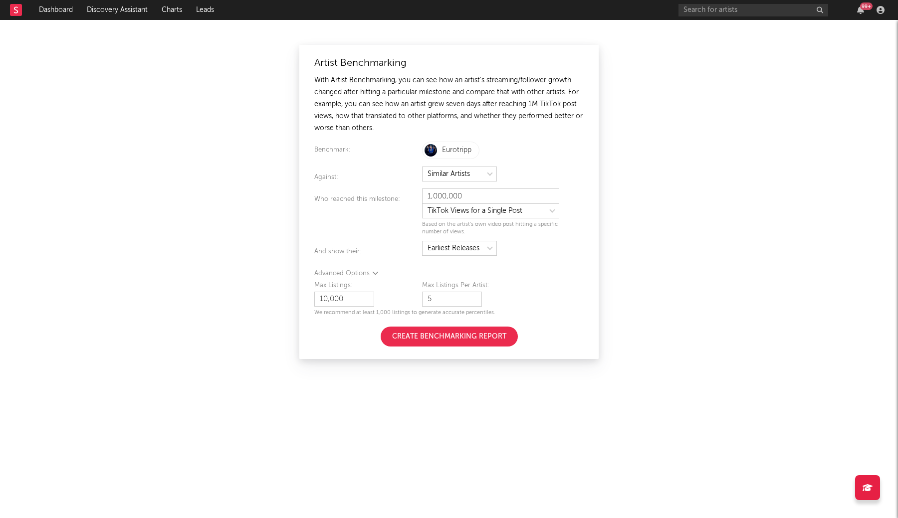
click at [373, 273] on icon at bounding box center [375, 273] width 6 height 6
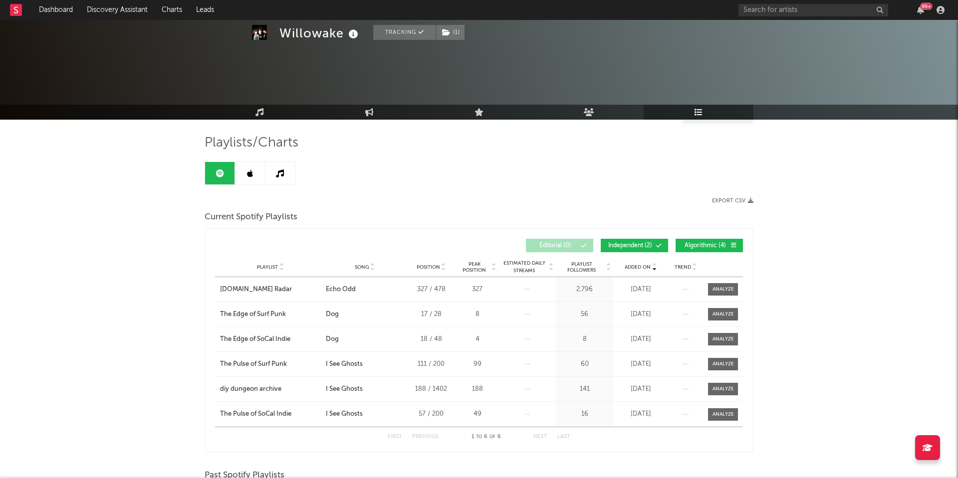
scroll to position [352, 0]
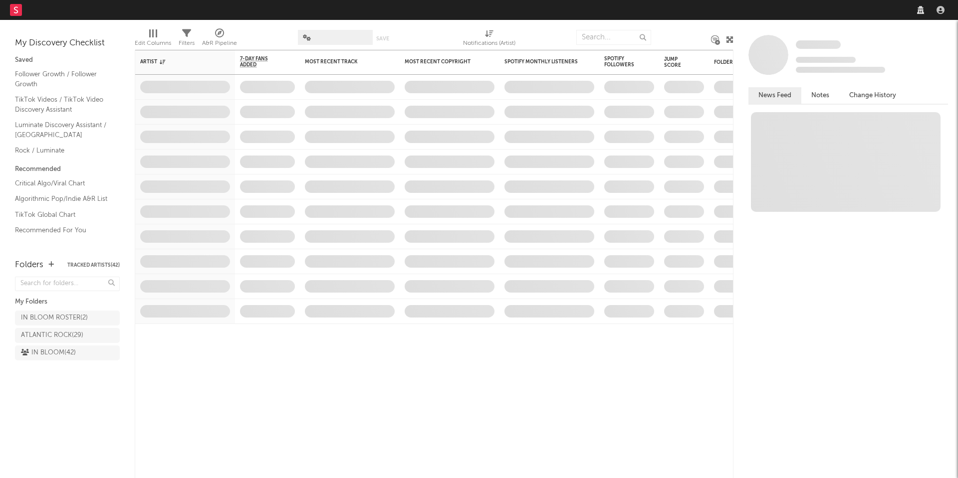
click at [785, 11] on nav "Dashboard Discovery Assistant Charts Leads" at bounding box center [479, 10] width 958 height 20
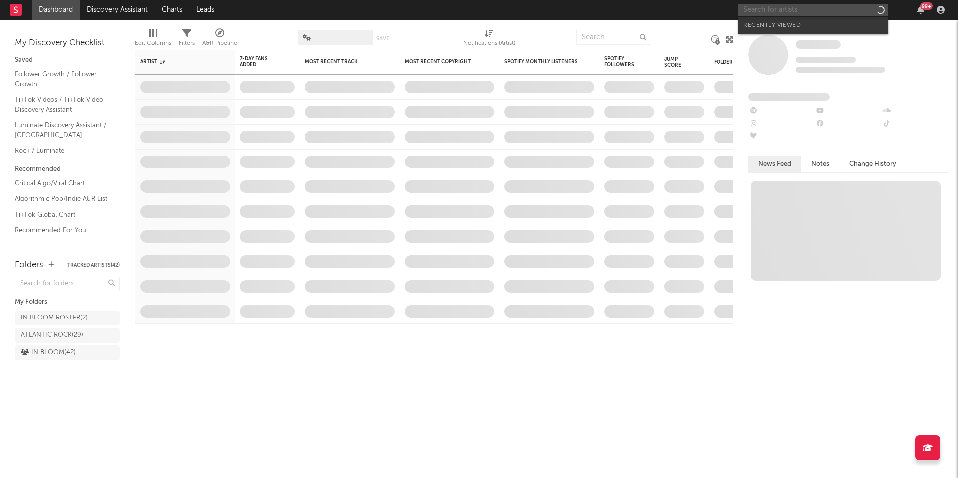
click at [788, 11] on input "text" at bounding box center [813, 10] width 150 height 12
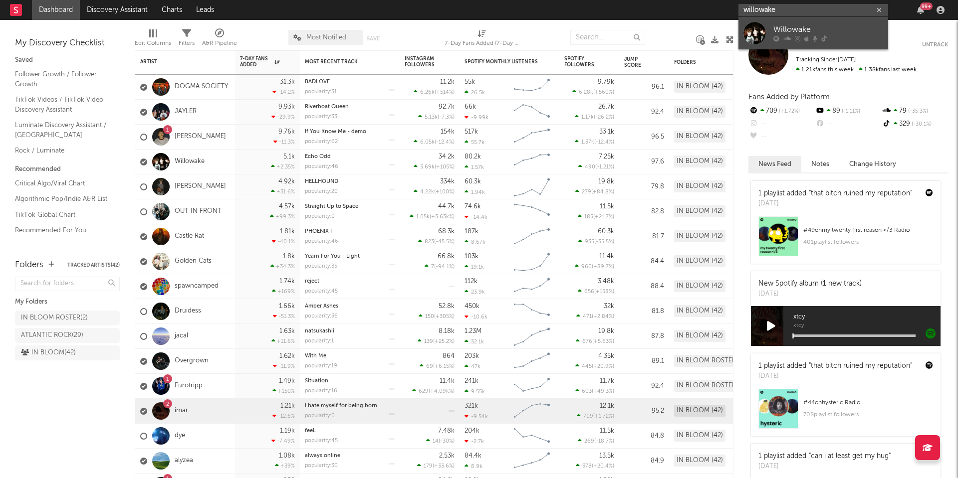
type input "willowake"
click at [794, 33] on div "Willowake" at bounding box center [828, 30] width 110 height 12
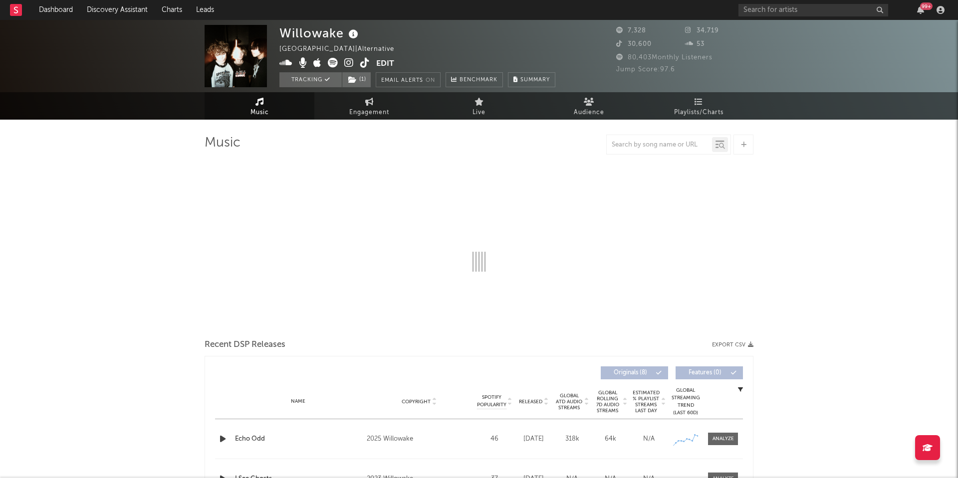
select select "1w"
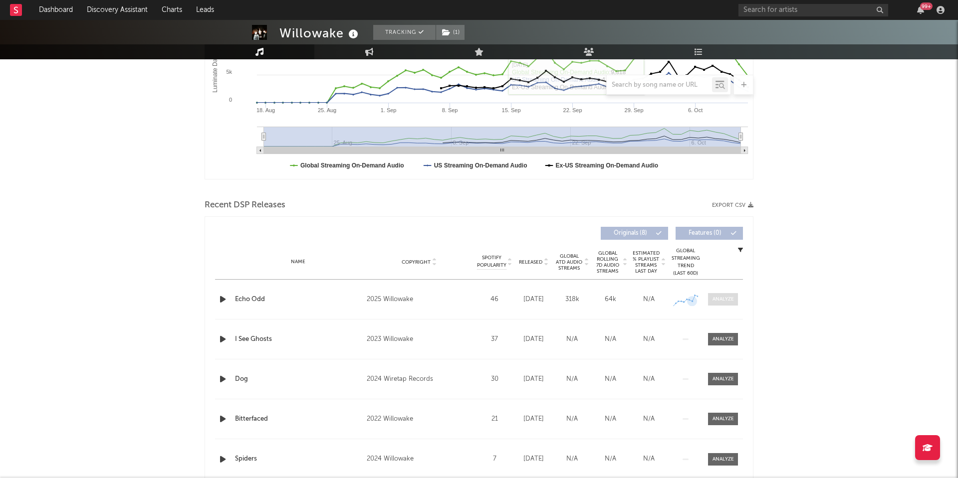
click at [716, 302] on div at bounding box center [722, 299] width 21 height 7
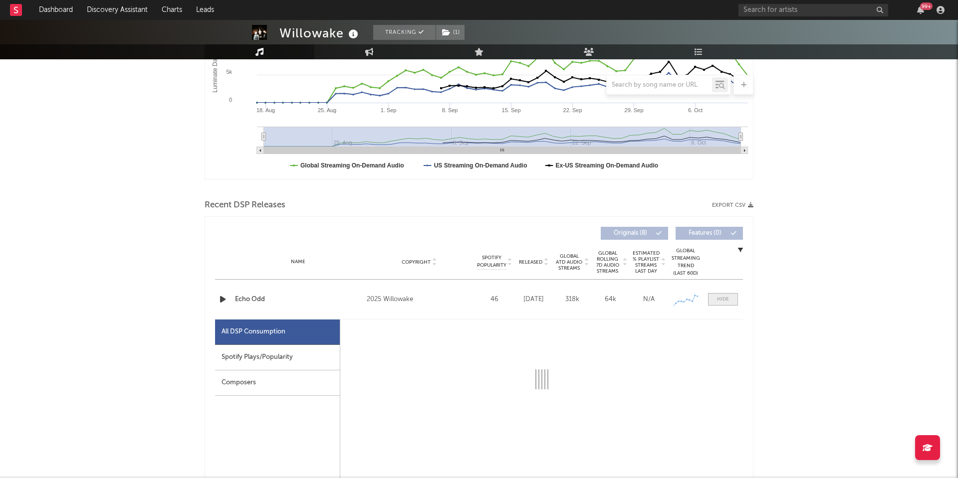
scroll to position [340, 0]
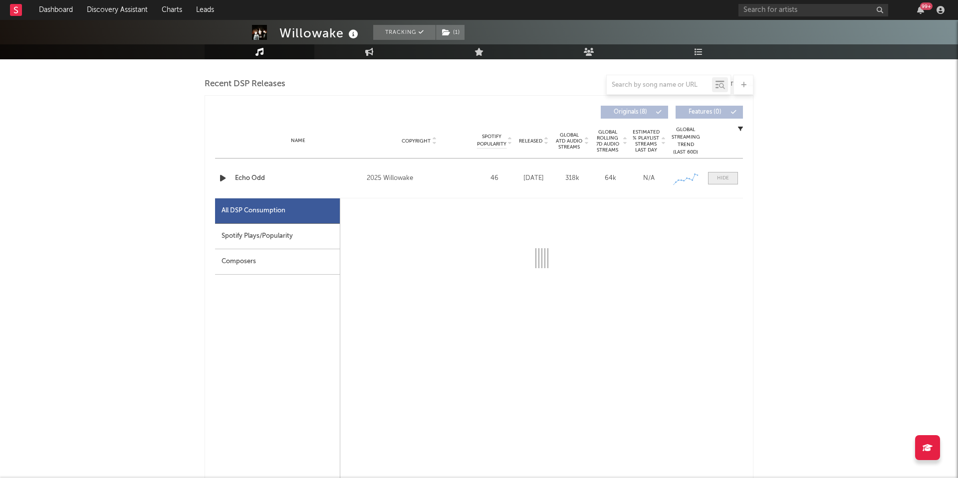
select select "1w"
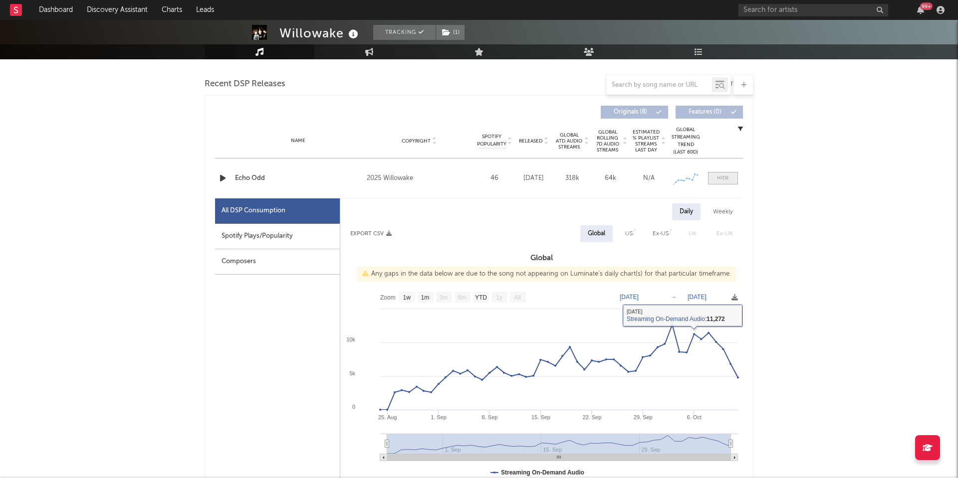
click at [720, 179] on div at bounding box center [723, 178] width 12 height 7
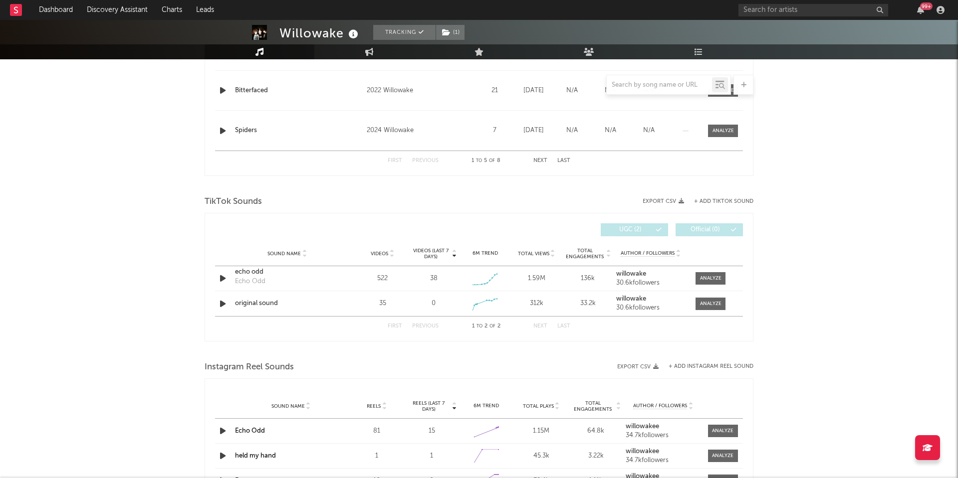
scroll to position [553, 0]
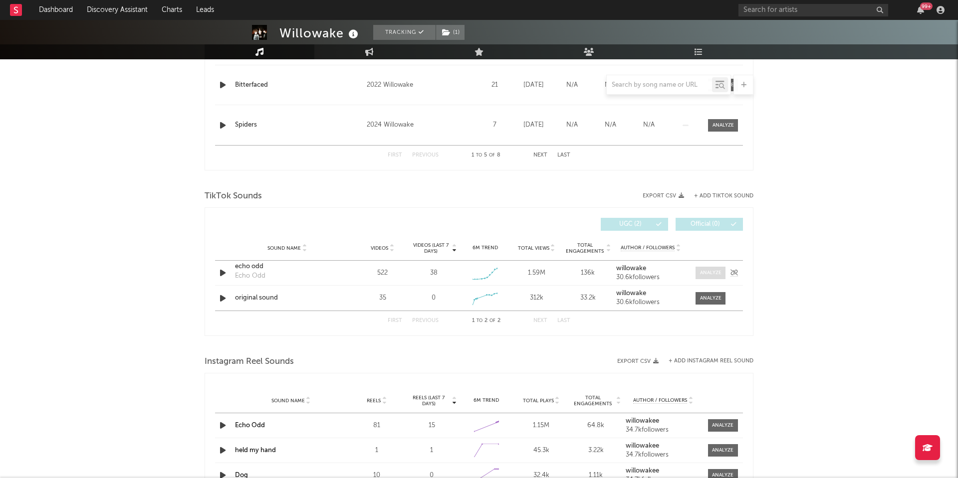
click at [711, 277] on span at bounding box center [710, 273] width 30 height 12
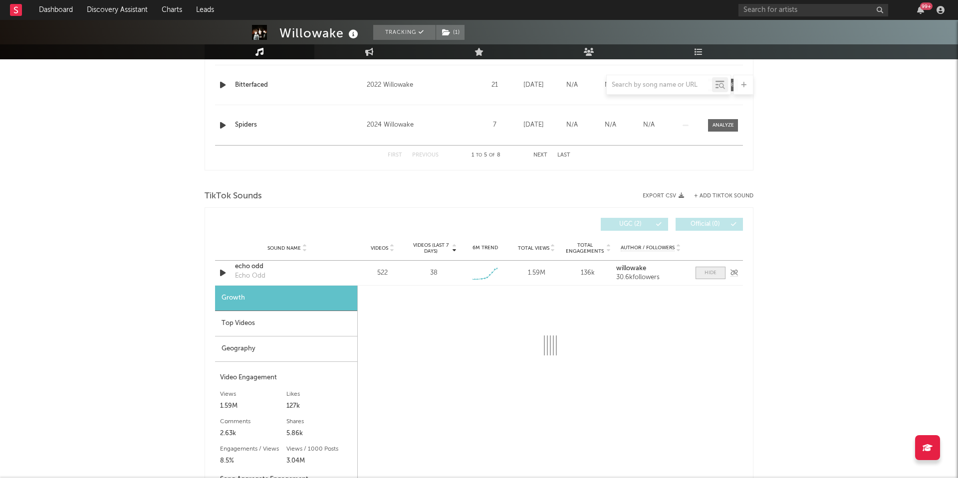
scroll to position [638, 0]
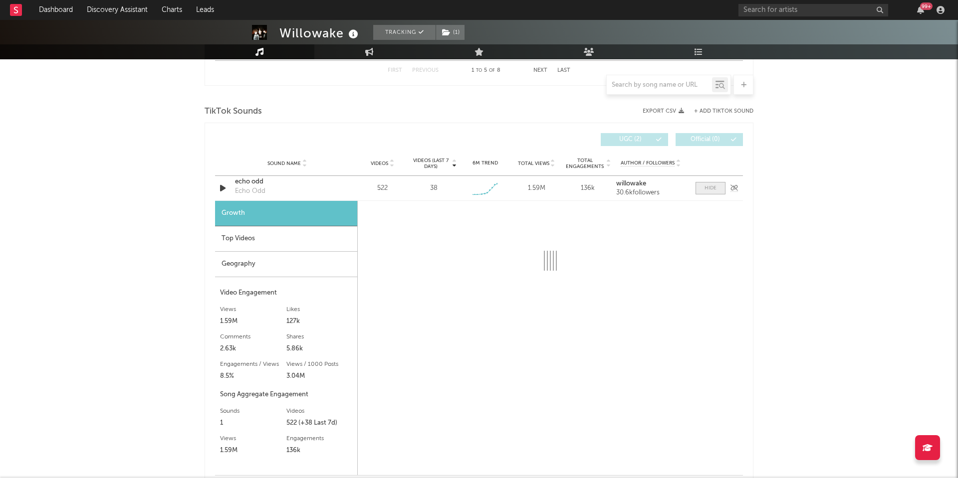
select select "1w"
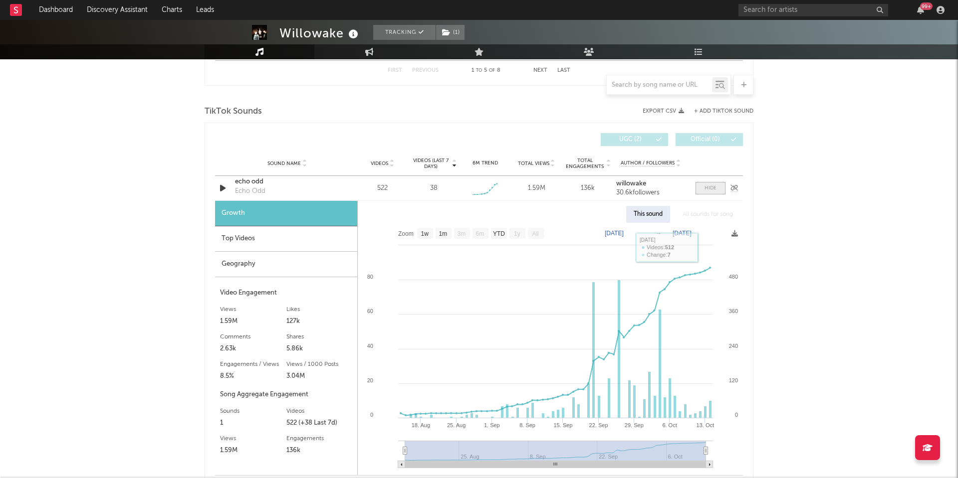
click at [704, 189] on div at bounding box center [710, 188] width 12 height 7
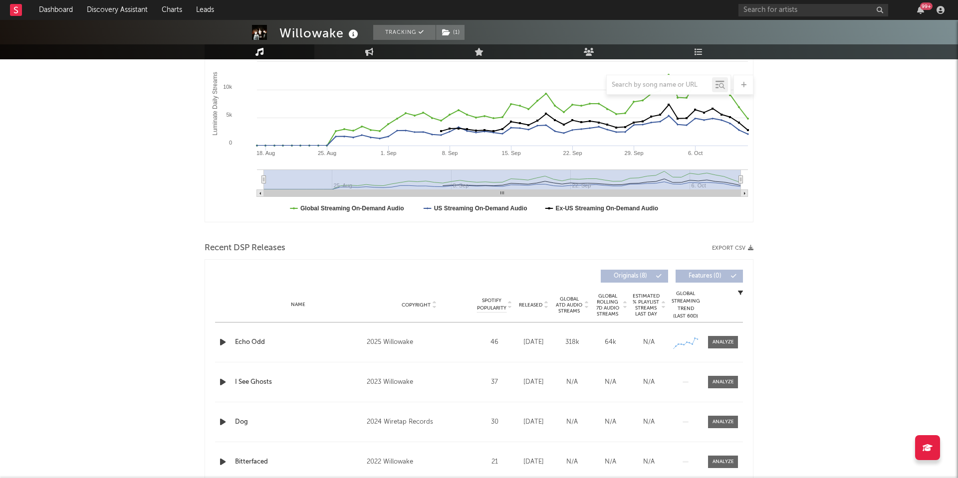
scroll to position [173, 0]
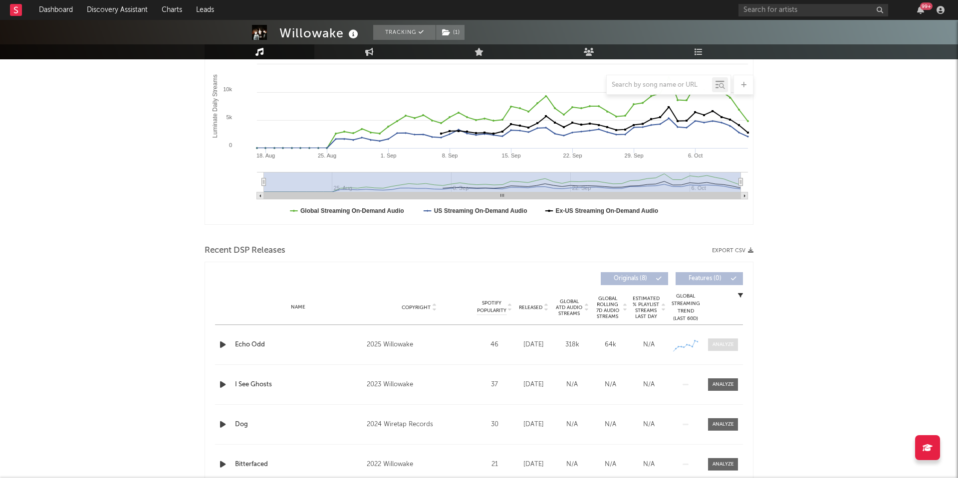
click at [725, 348] on div at bounding box center [722, 344] width 21 height 7
select select "1w"
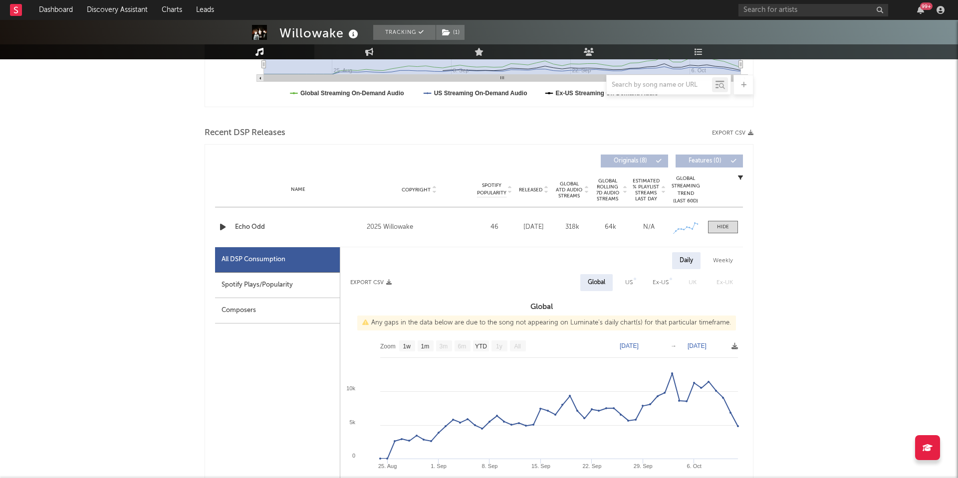
scroll to position [314, 0]
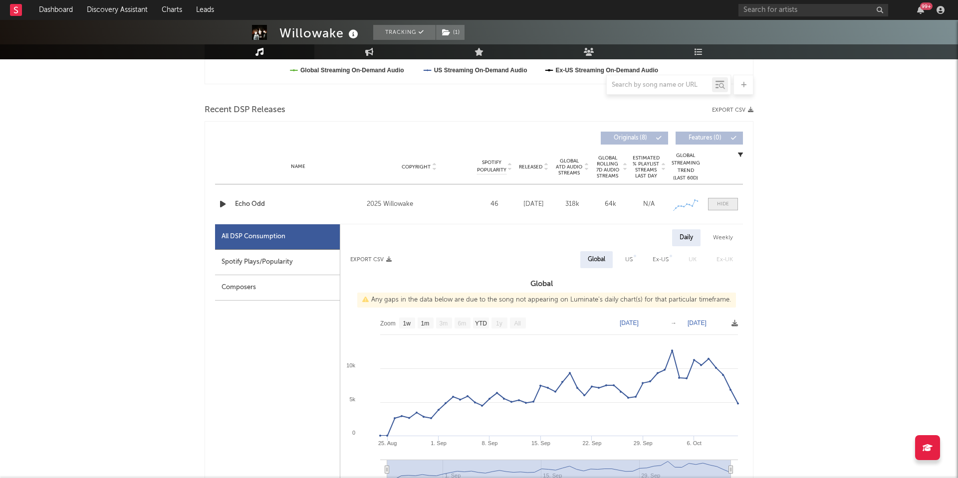
click at [719, 206] on div at bounding box center [723, 204] width 12 height 7
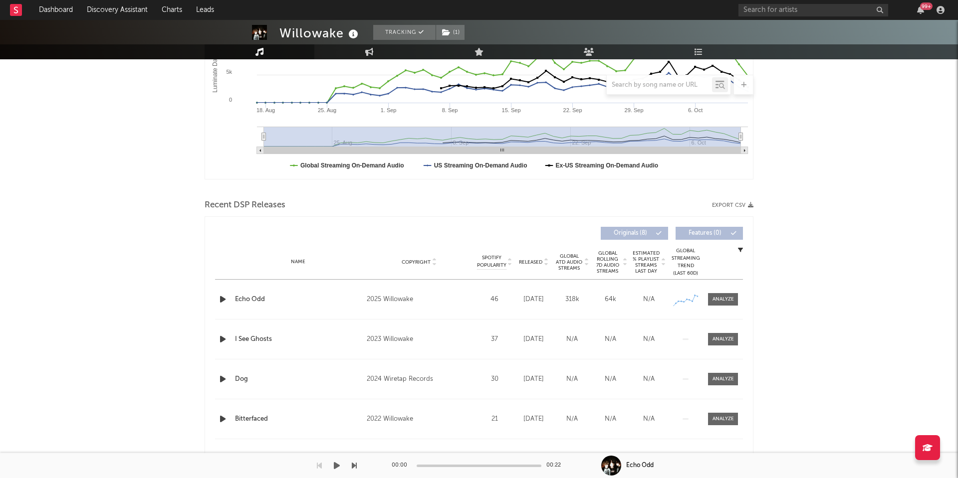
scroll to position [220, 0]
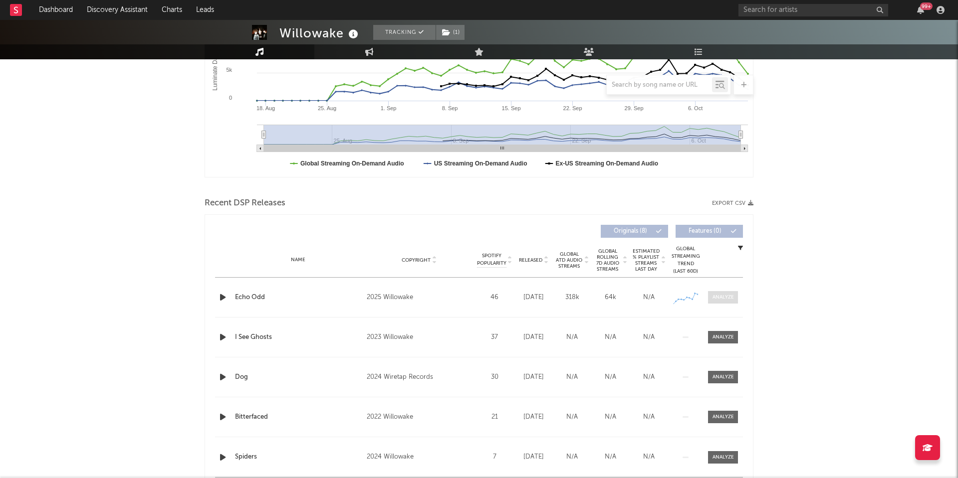
click at [720, 293] on span at bounding box center [723, 297] width 30 height 12
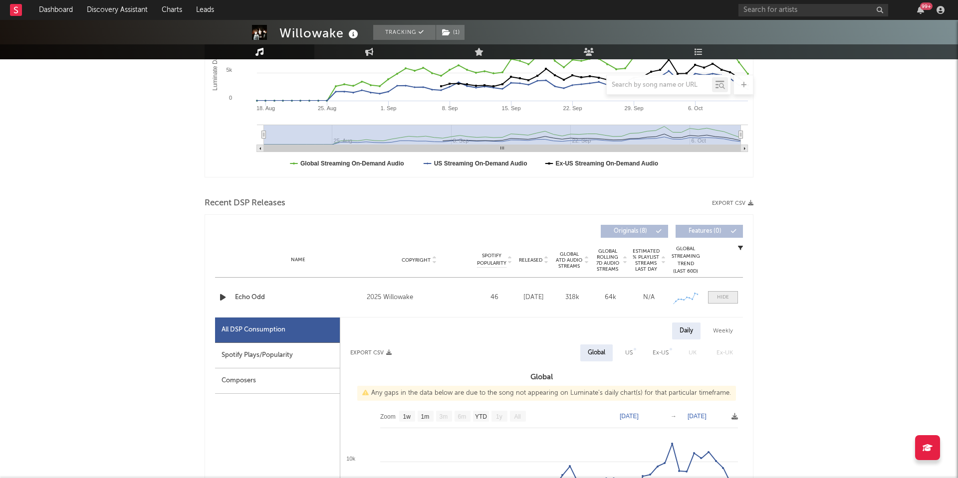
click at [720, 293] on span at bounding box center [723, 297] width 30 height 12
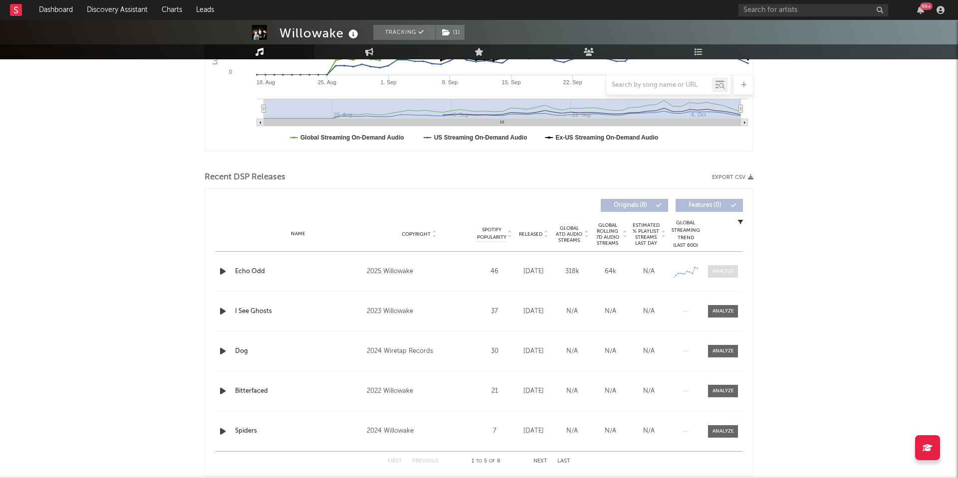
click at [720, 273] on div at bounding box center [722, 271] width 21 height 7
select select "1w"
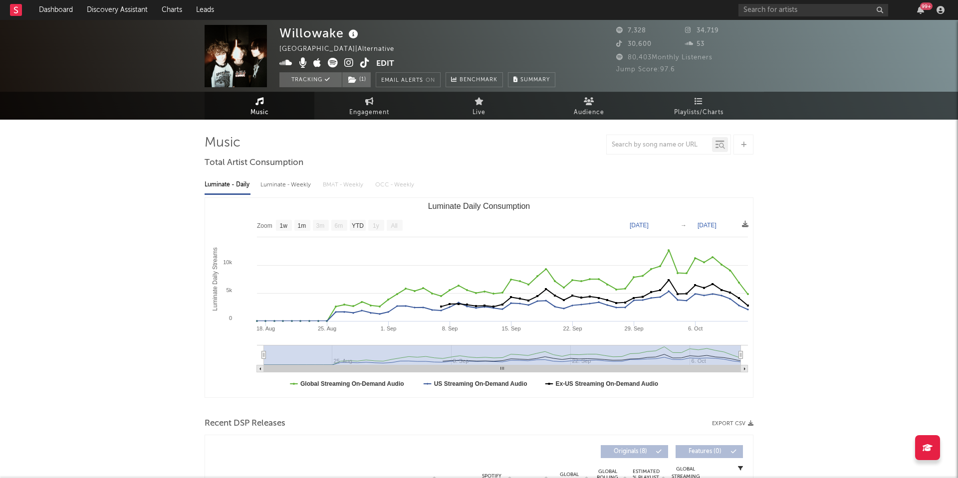
scroll to position [0, 0]
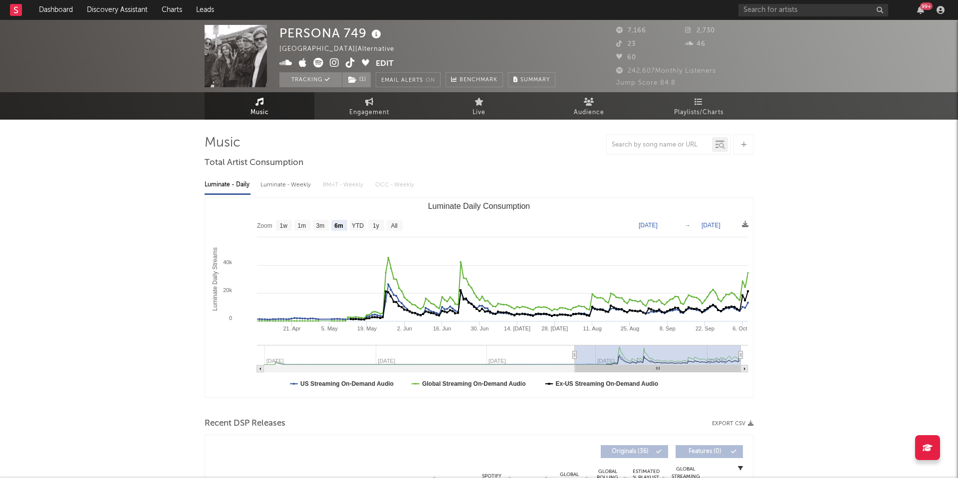
select select "6m"
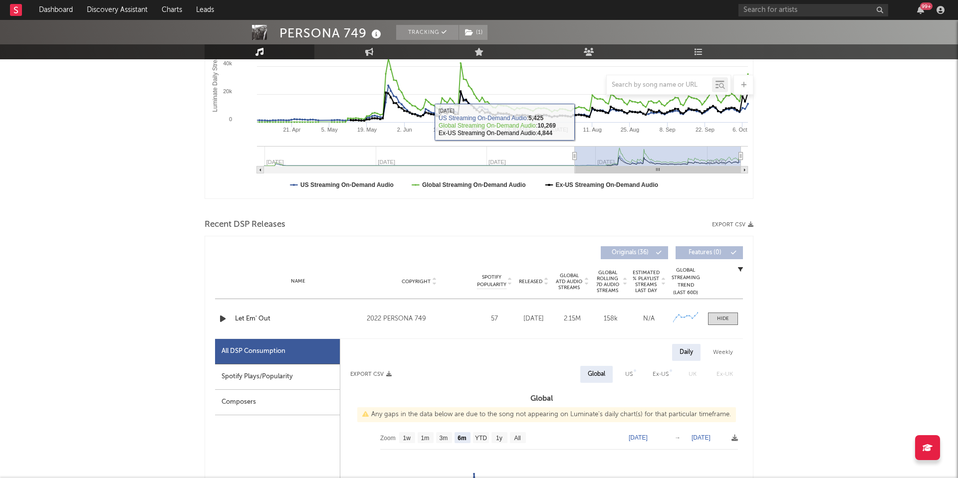
scroll to position [200, 0]
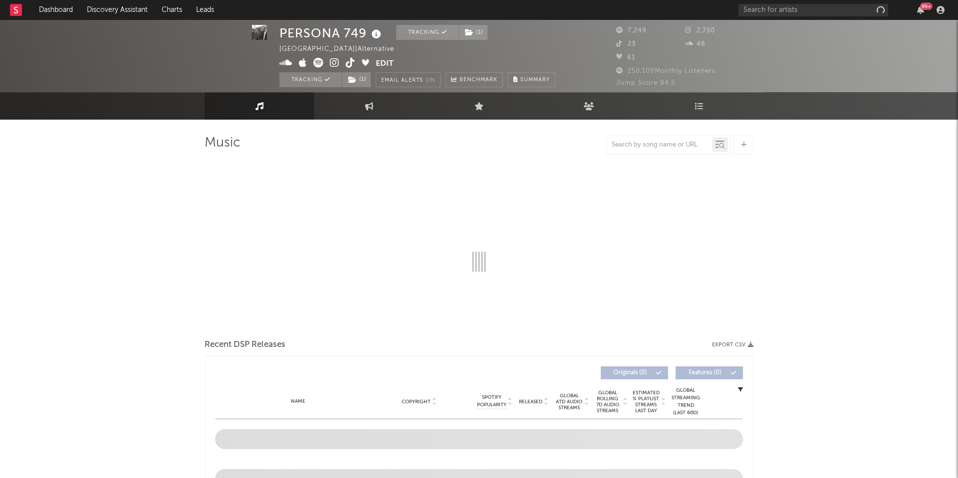
scroll to position [226, 0]
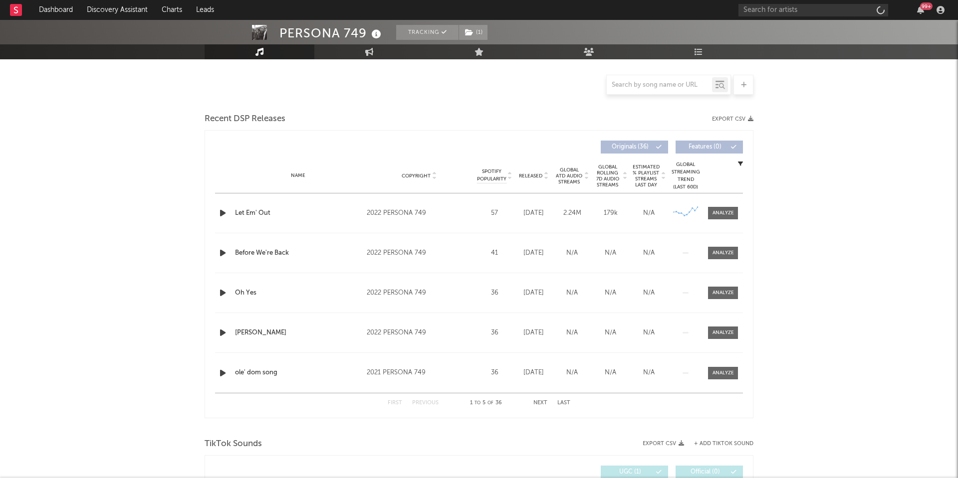
select select "6m"
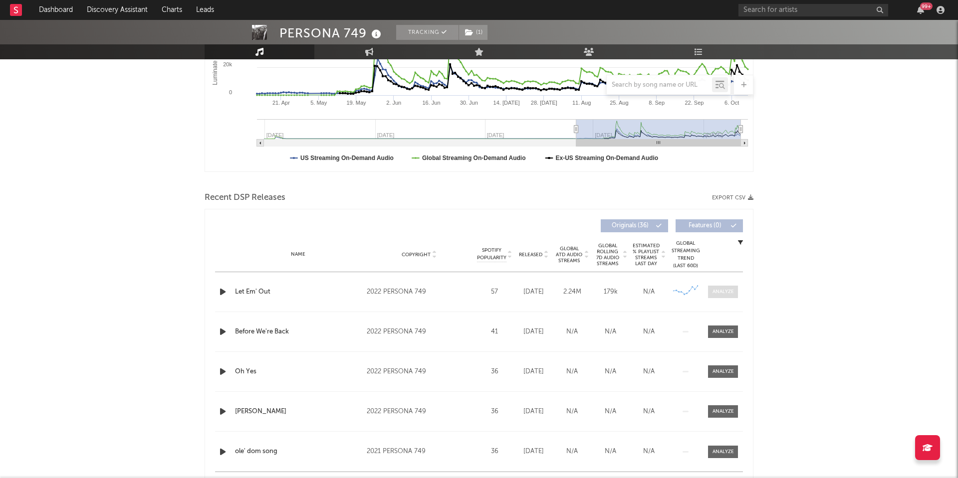
click at [717, 294] on div at bounding box center [722, 291] width 21 height 7
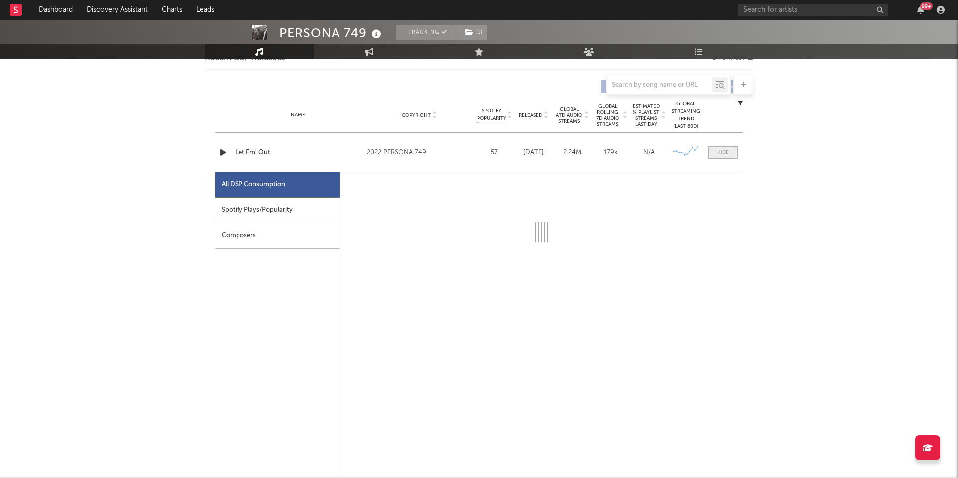
scroll to position [367, 0]
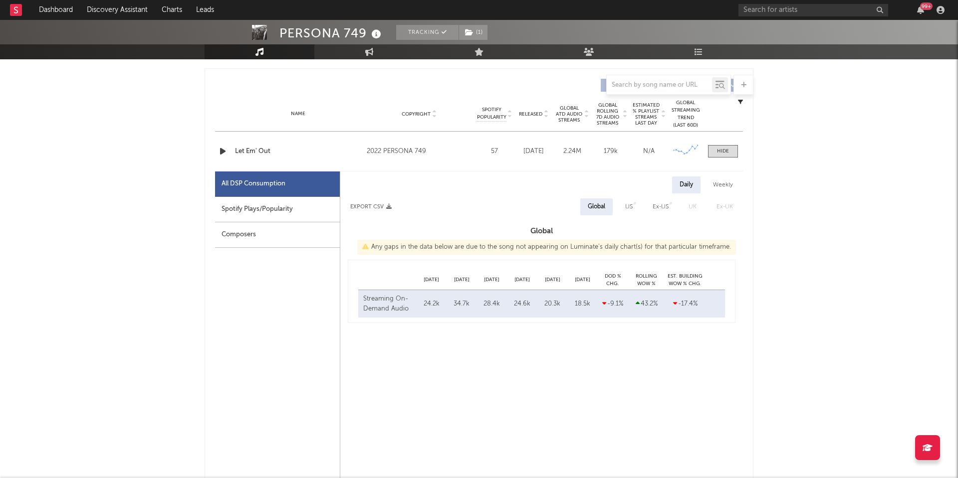
select select "6m"
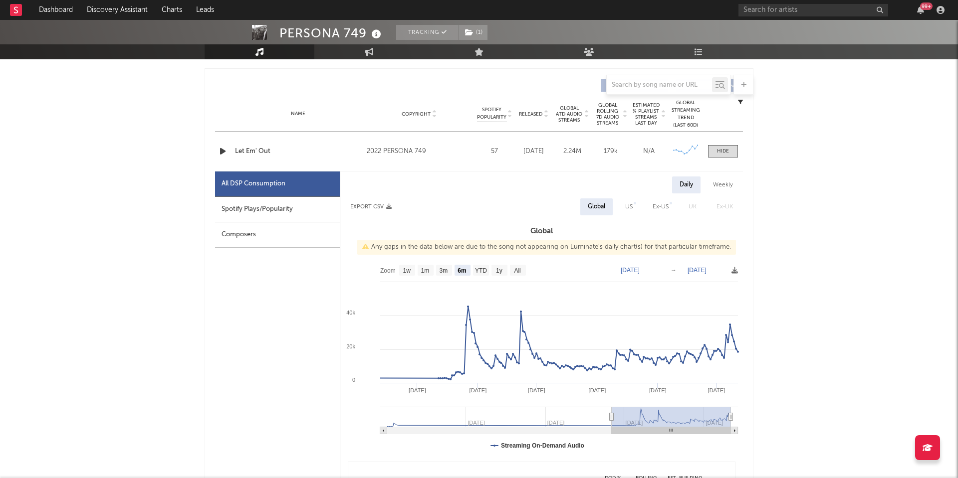
click at [610, 416] on icon at bounding box center [612, 417] width 4 height 7
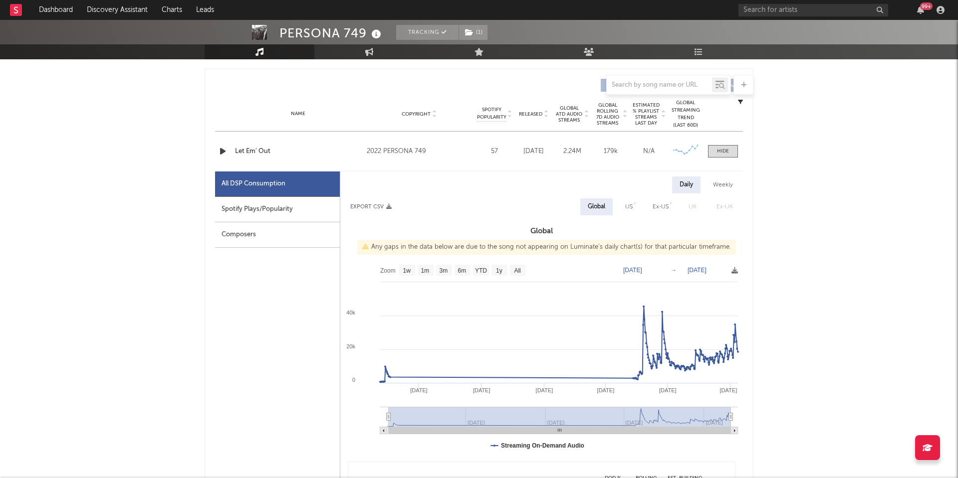
type input "[DATE]"
select select "All"
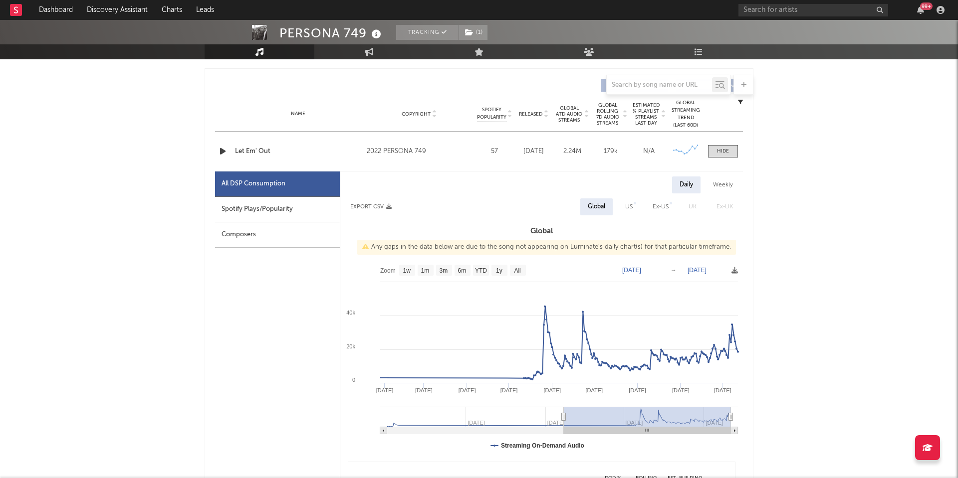
type input "[DATE]"
select select "6m"
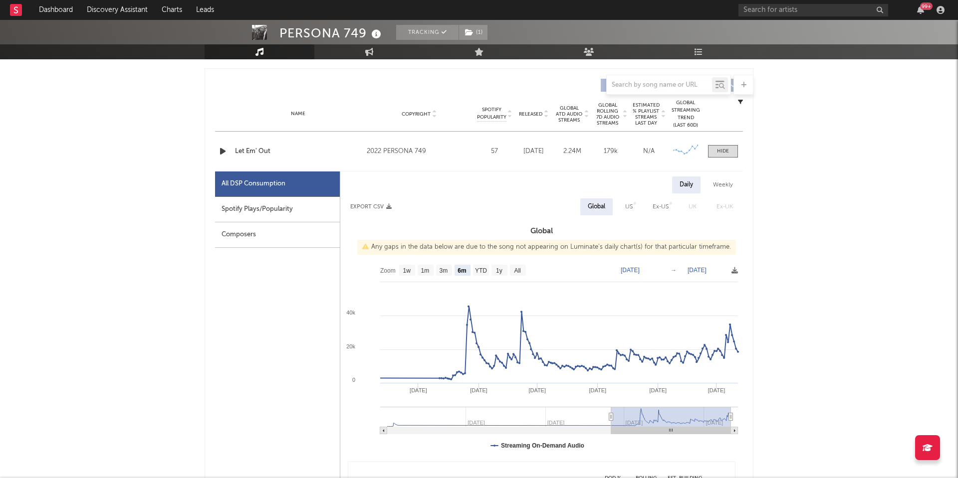
type input "[DATE]"
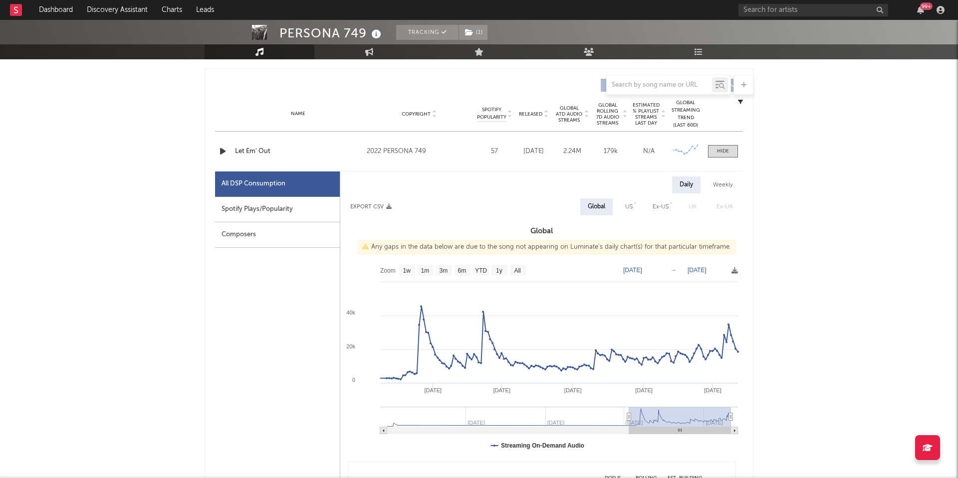
drag, startPoint x: 610, startPoint y: 416, endPoint x: 629, endPoint y: 407, distance: 21.0
click at [629, 407] on g at bounding box center [559, 420] width 358 height 27
